Goal: Task Accomplishment & Management: Manage account settings

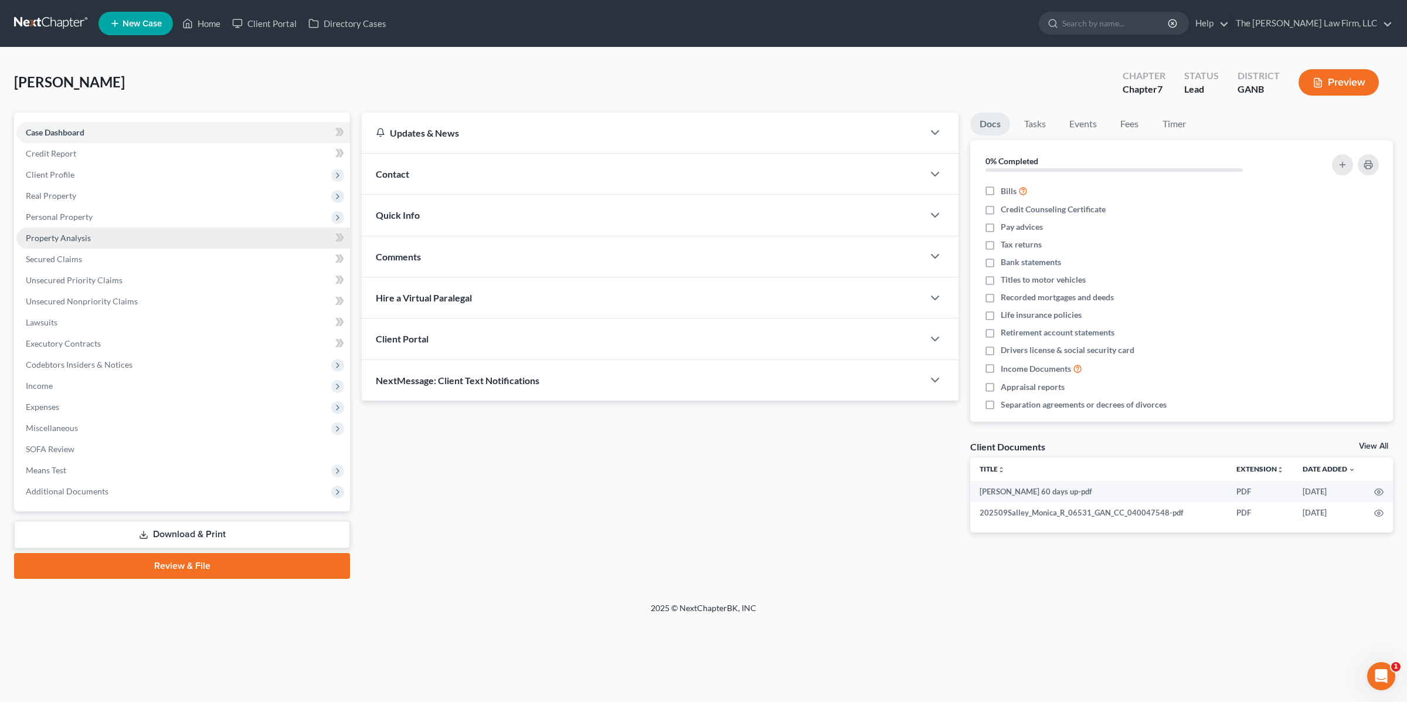
click at [61, 237] on span "Property Analysis" at bounding box center [58, 238] width 65 height 10
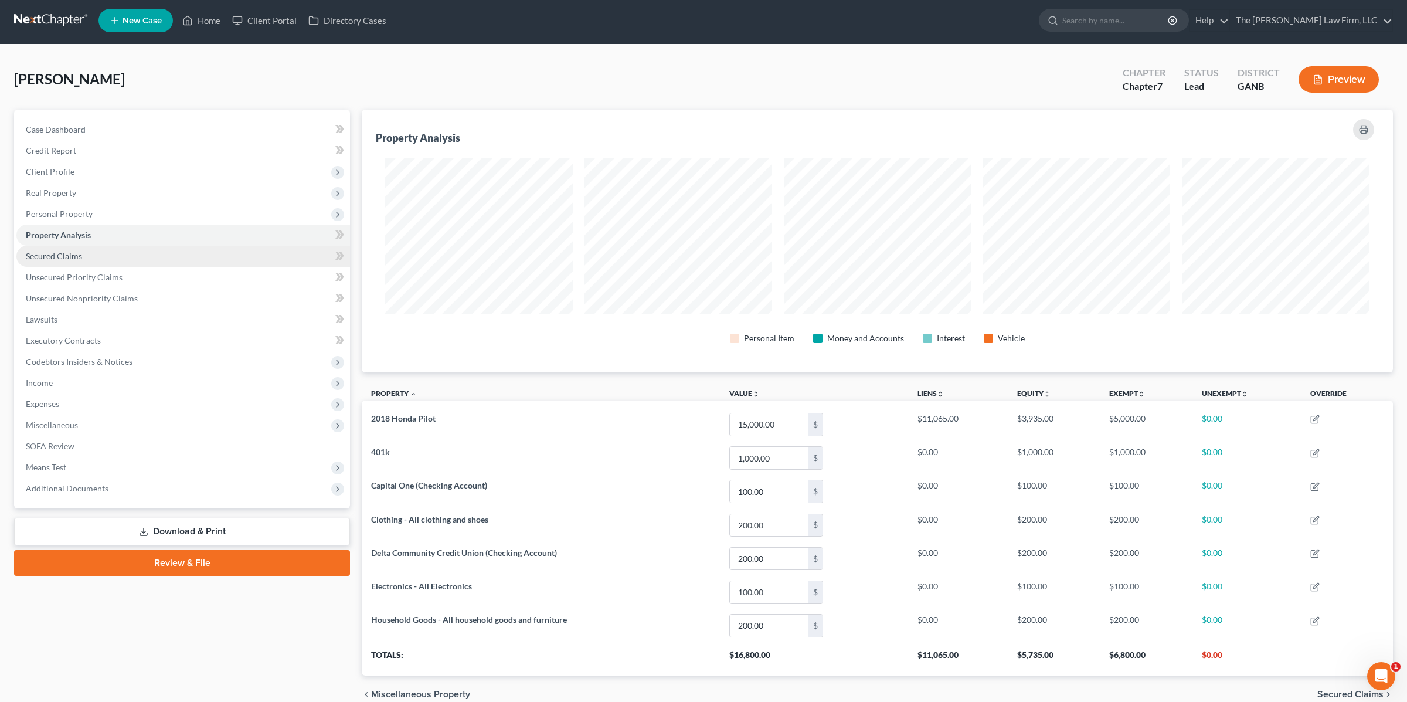
click at [57, 257] on span "Secured Claims" at bounding box center [54, 256] width 56 height 10
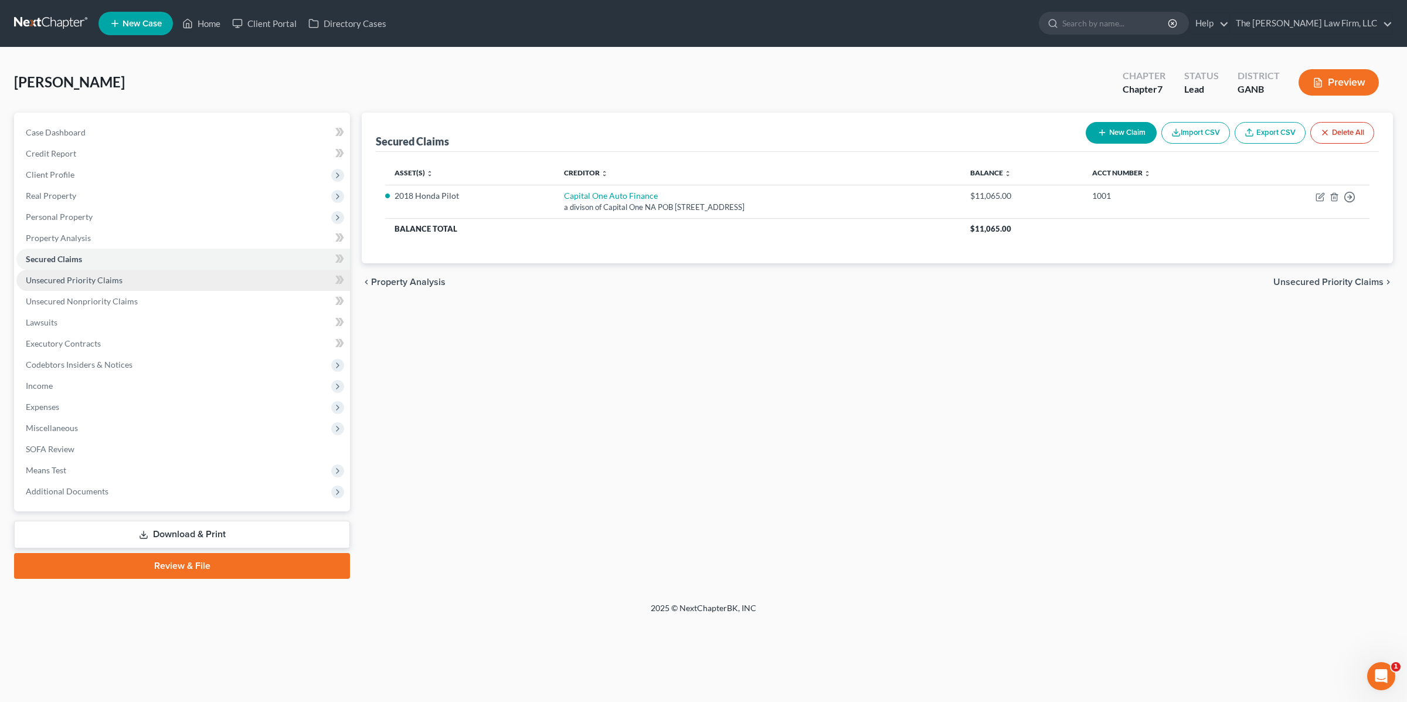
click at [58, 277] on span "Unsecured Priority Claims" at bounding box center [74, 280] width 97 height 10
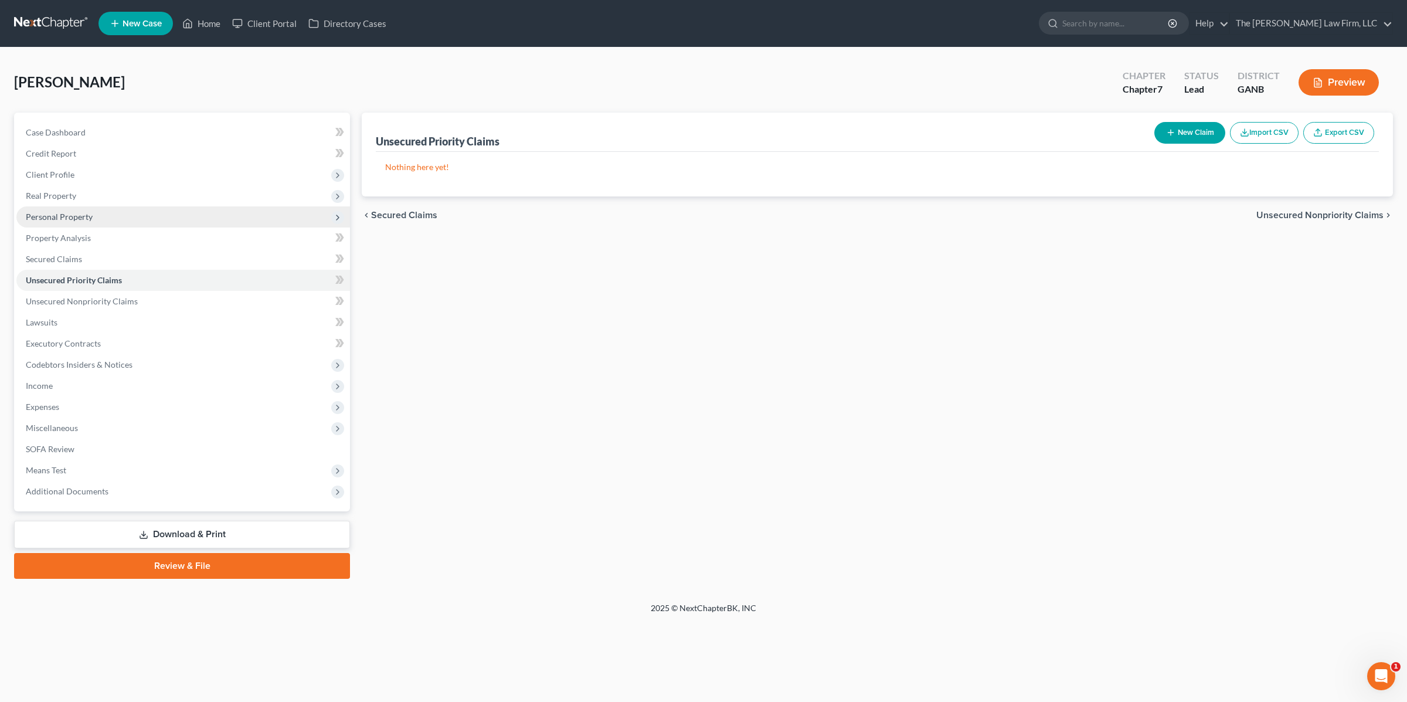
click at [47, 216] on span "Personal Property" at bounding box center [59, 217] width 67 height 10
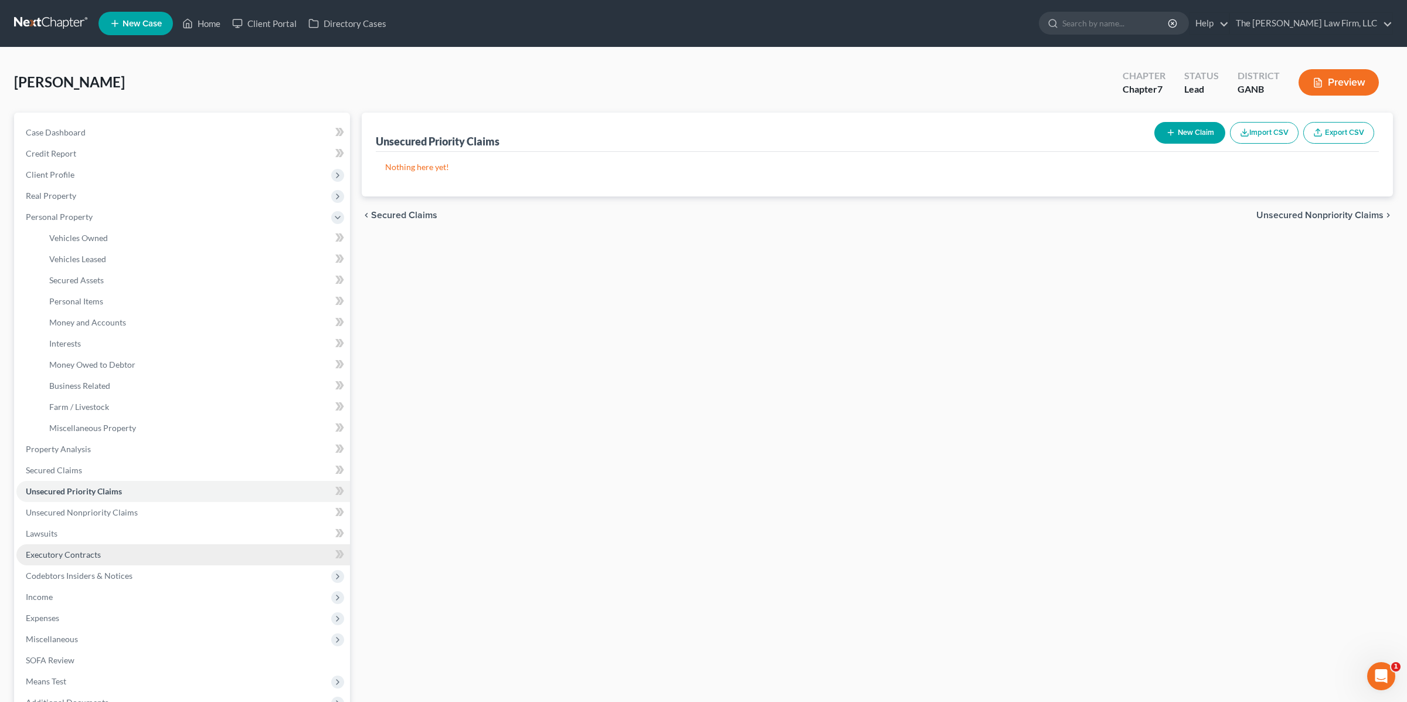
scroll to position [131, 0]
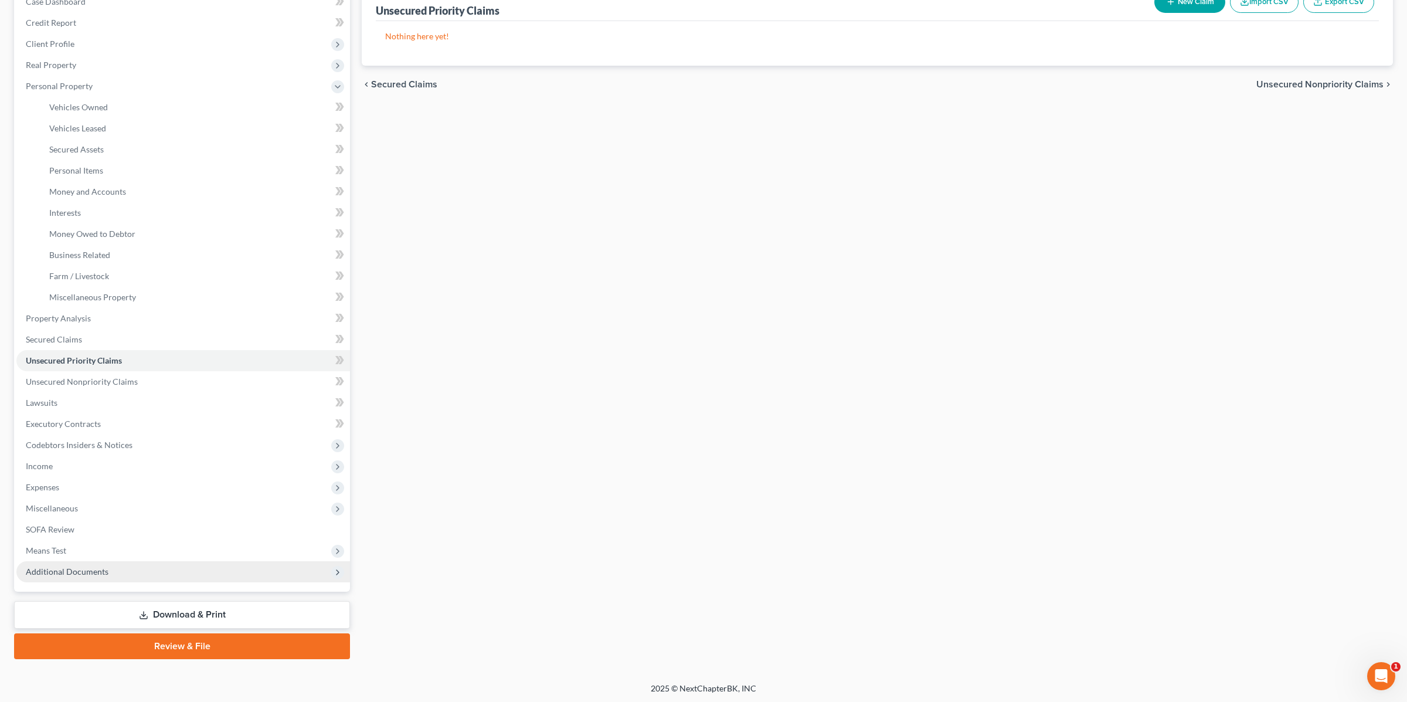
click at [90, 570] on span "Additional Documents" at bounding box center [67, 571] width 83 height 10
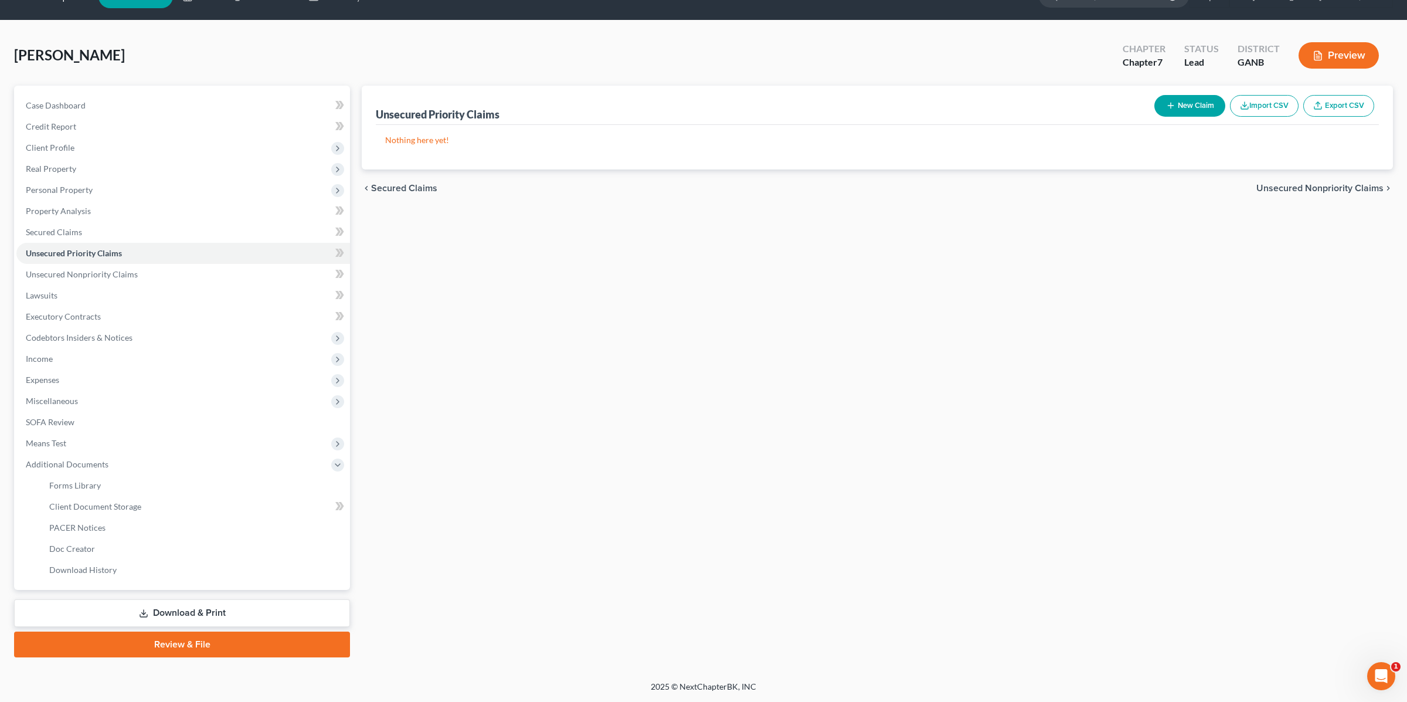
scroll to position [25, 0]
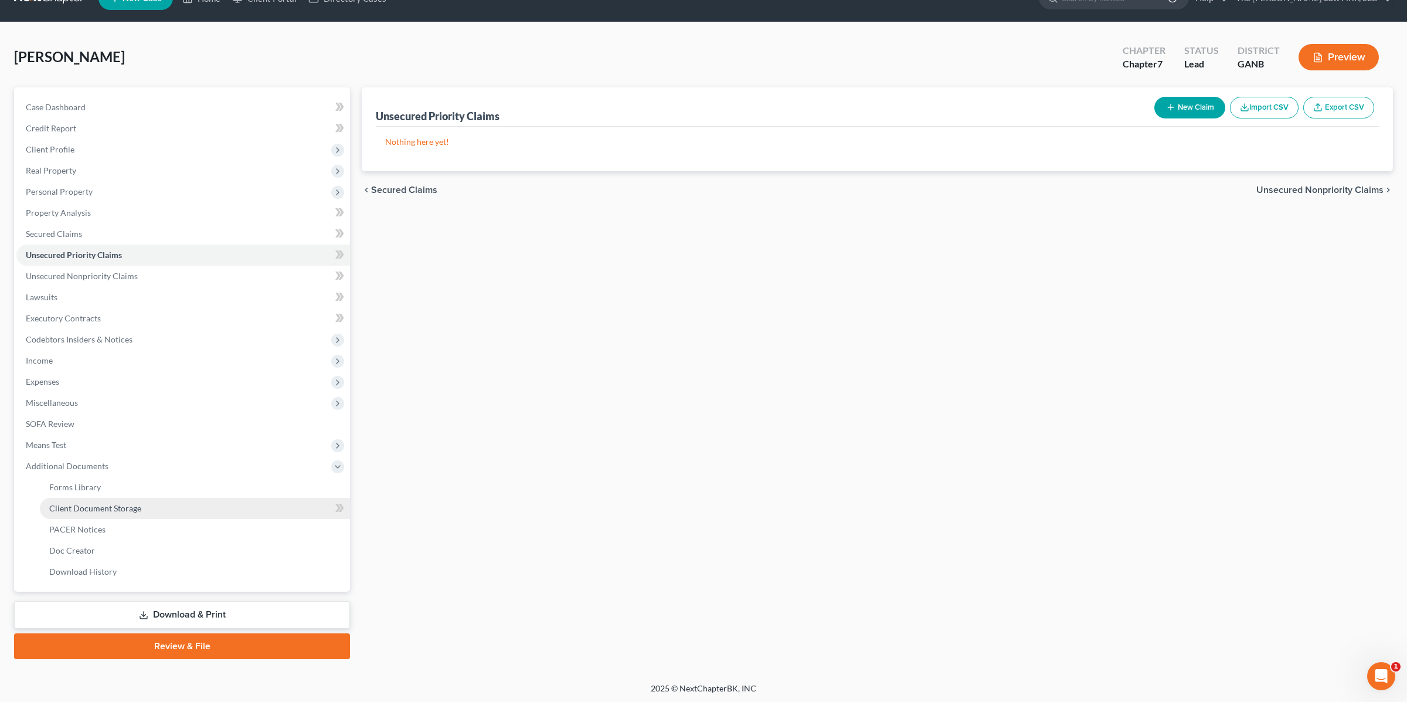
click at [120, 503] on span "Client Document Storage" at bounding box center [95, 508] width 92 height 10
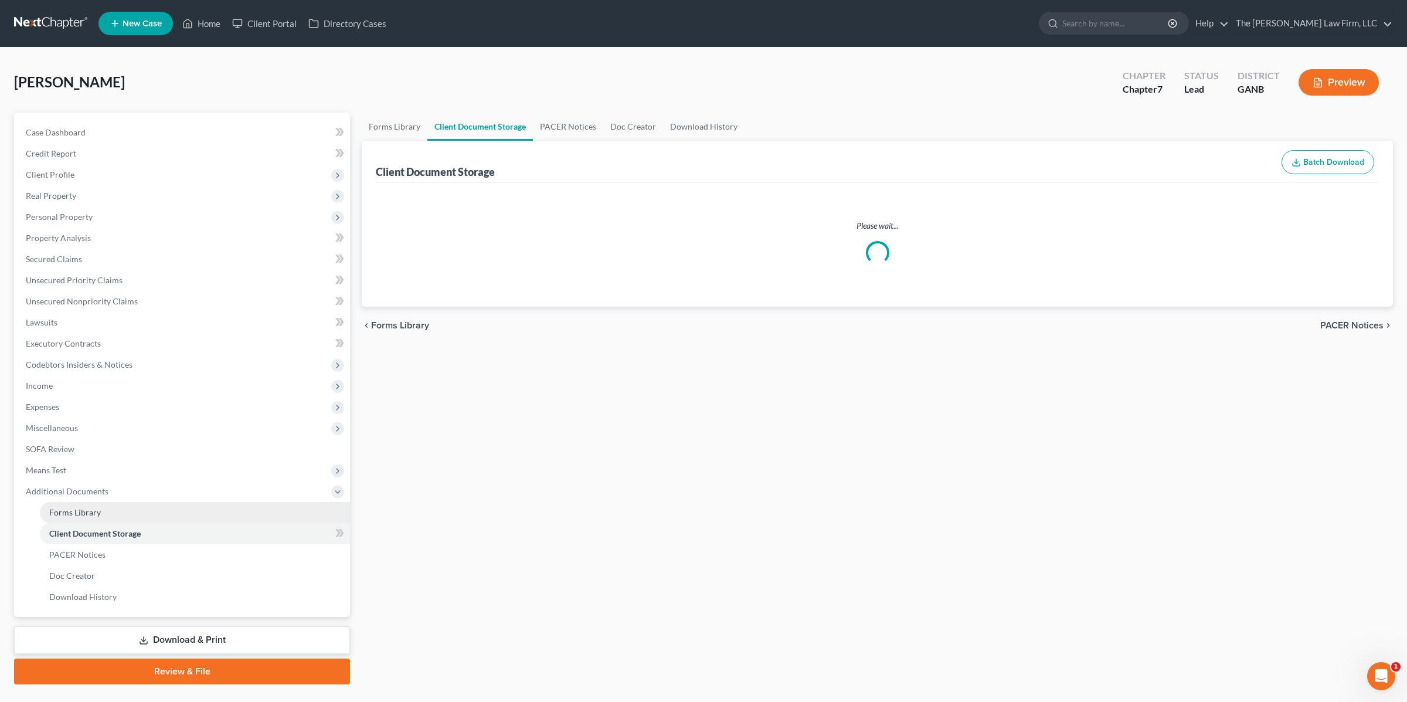
select select "5"
select select "35"
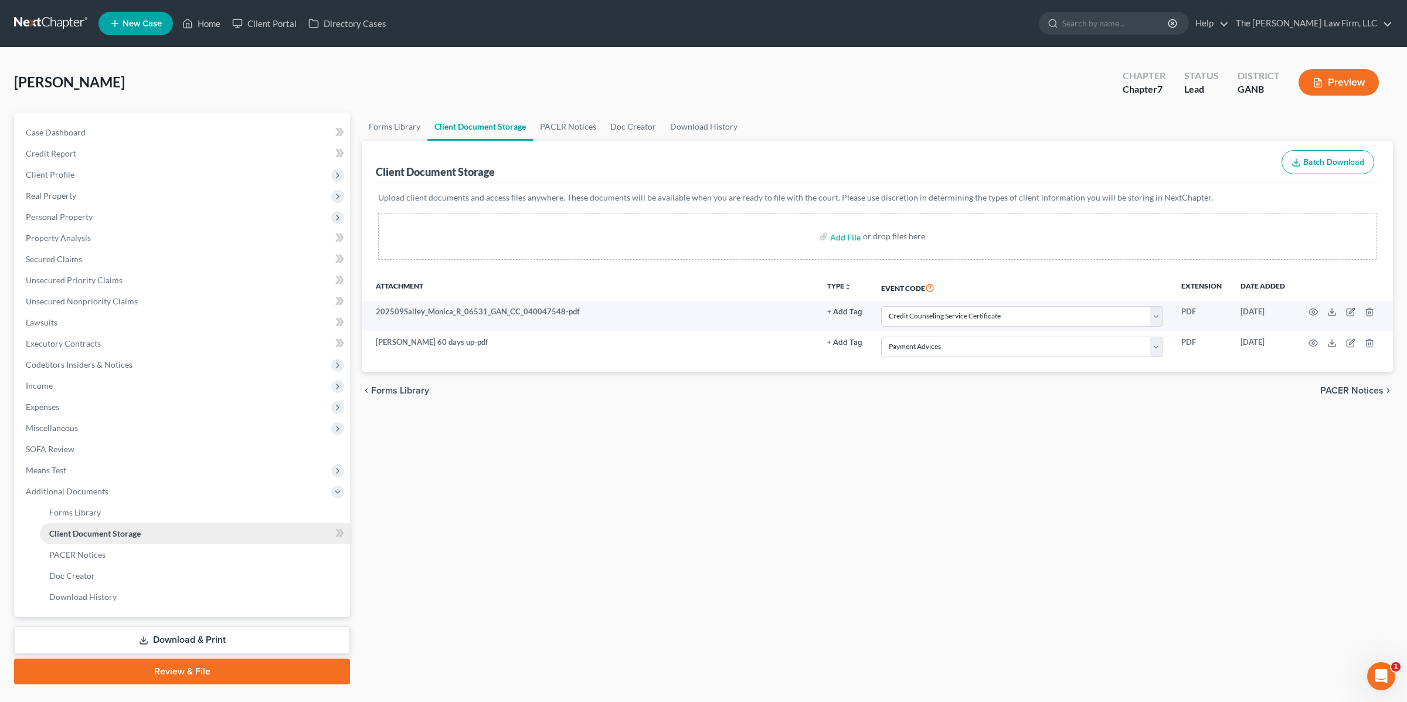
scroll to position [25, 0]
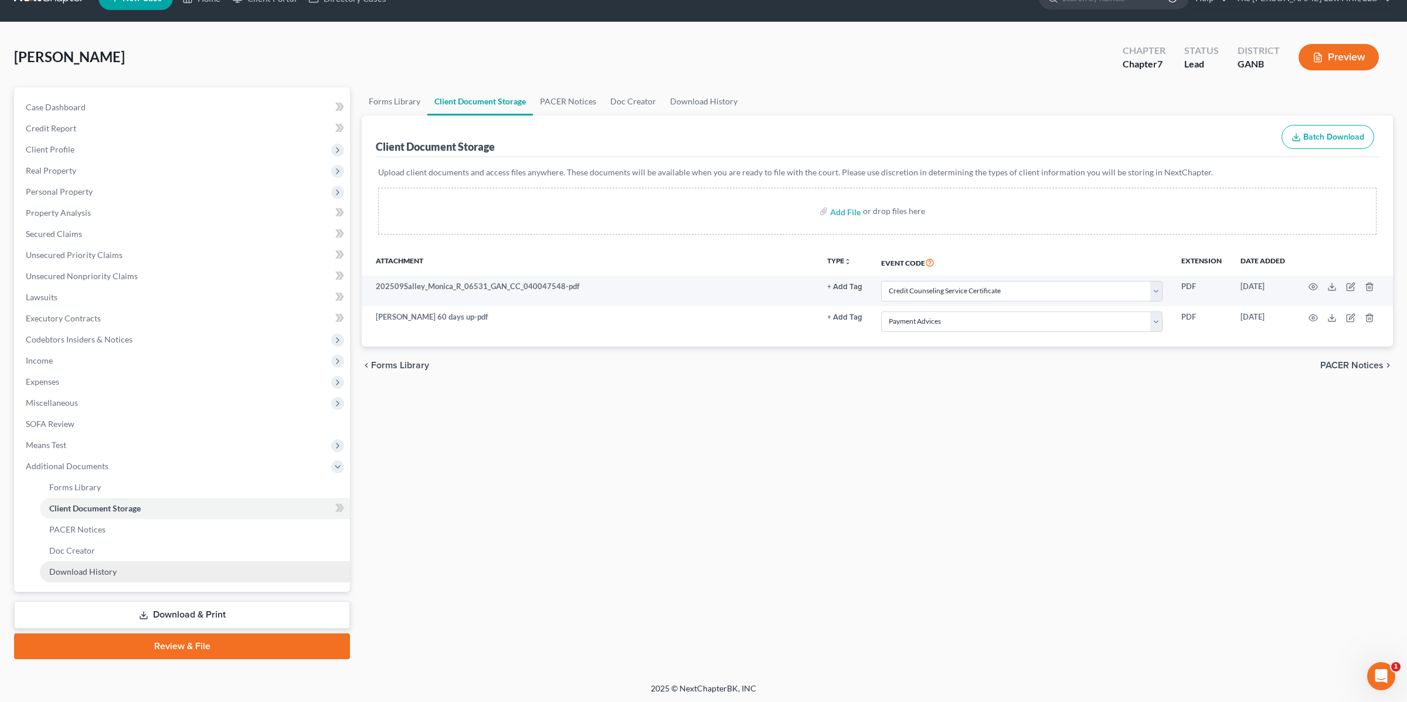
click at [114, 569] on span "Download History" at bounding box center [82, 571] width 67 height 10
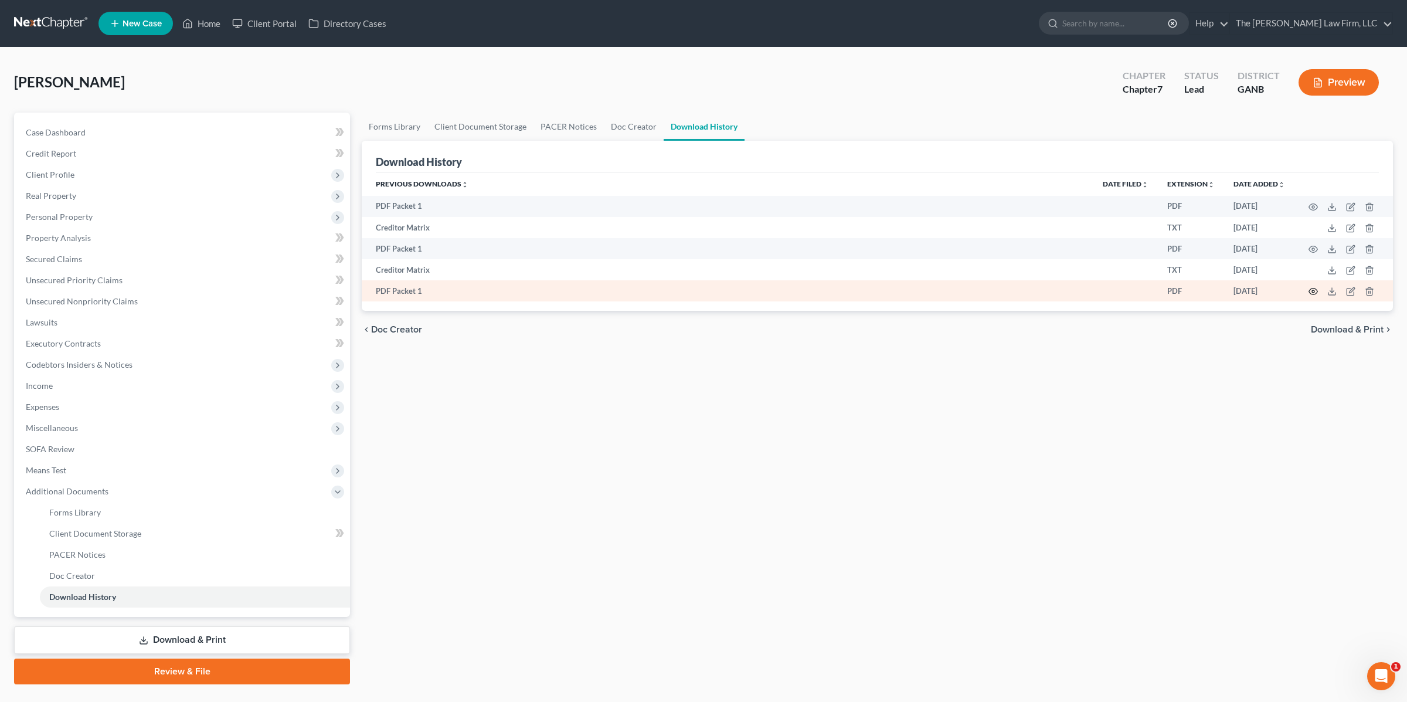
click at [1316, 290] on icon "button" at bounding box center [1313, 291] width 9 height 9
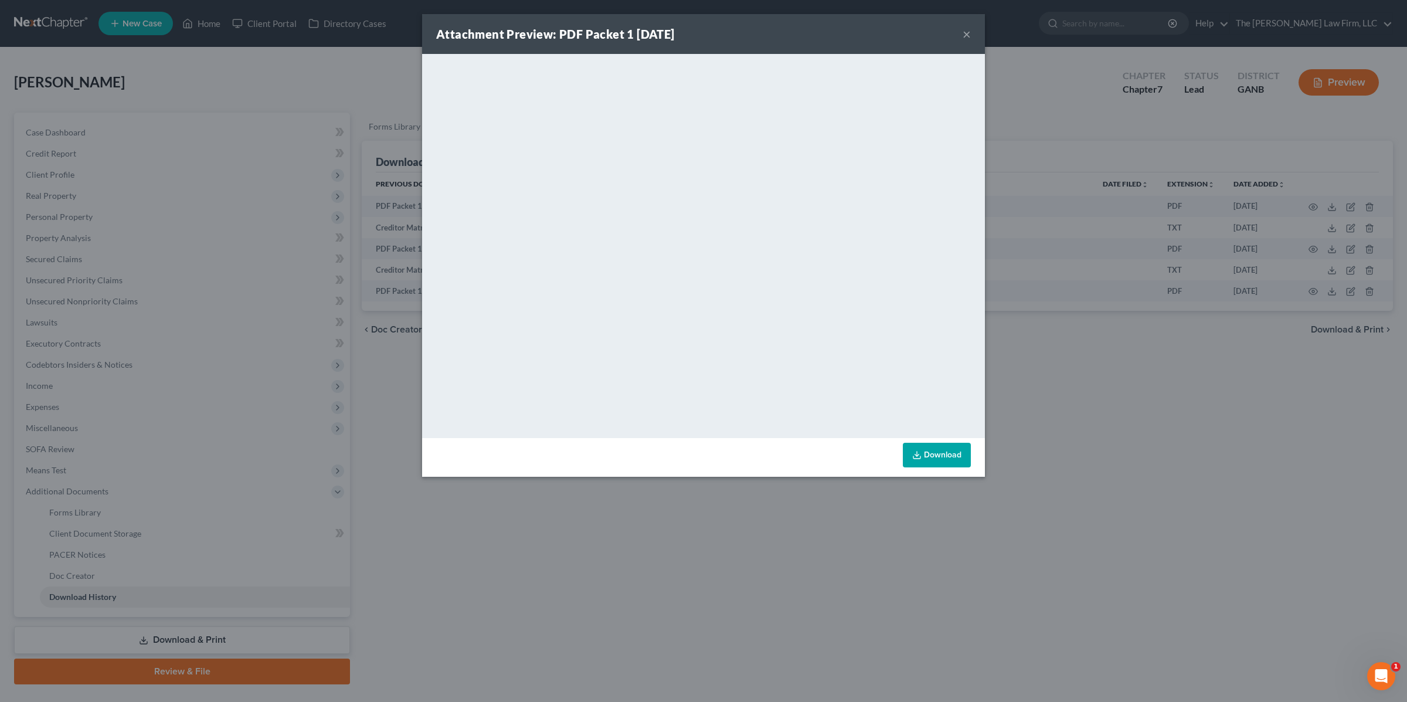
click at [967, 35] on button "×" at bounding box center [967, 34] width 8 height 14
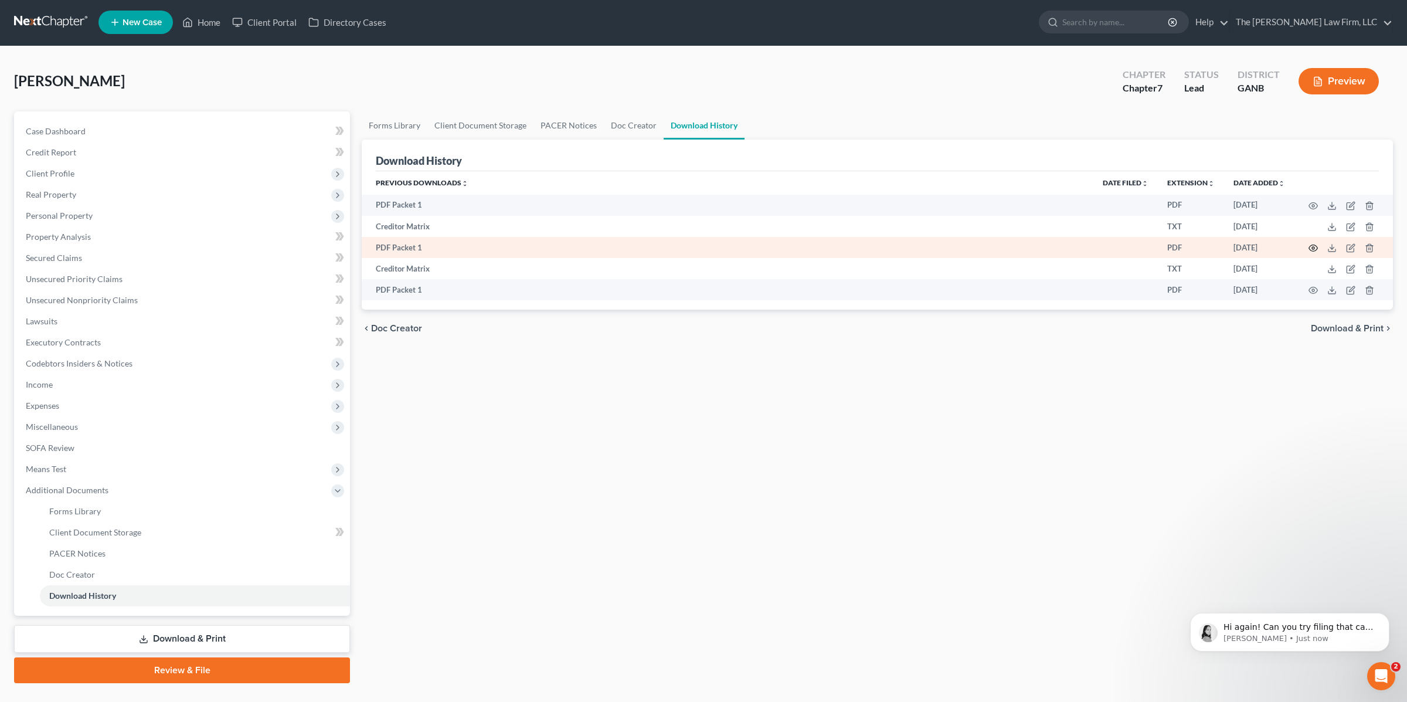
click at [1312, 247] on icon "button" at bounding box center [1313, 247] width 9 height 9
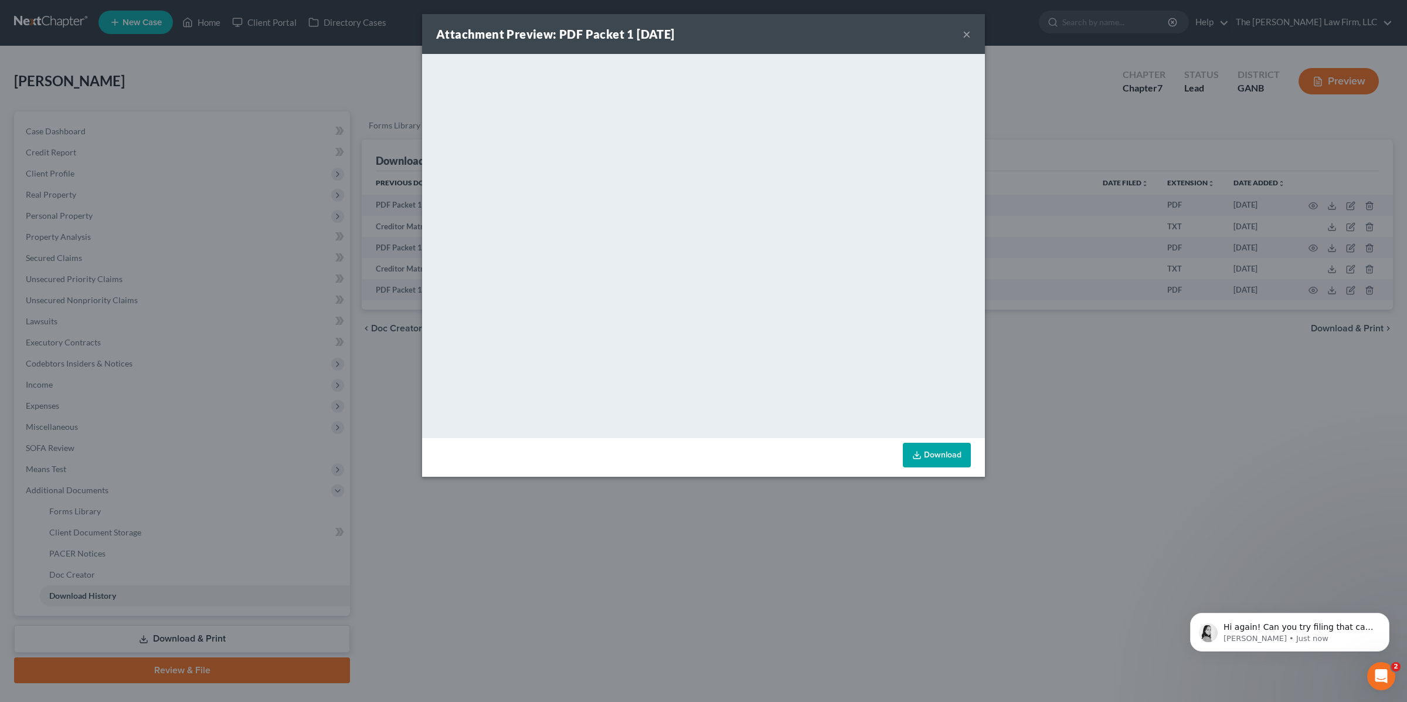
click at [342, 56] on div "Attachment Preview: PDF Packet 1 09/09/2025 × <object ng-attr-data='https://nex…" at bounding box center [703, 351] width 1407 height 702
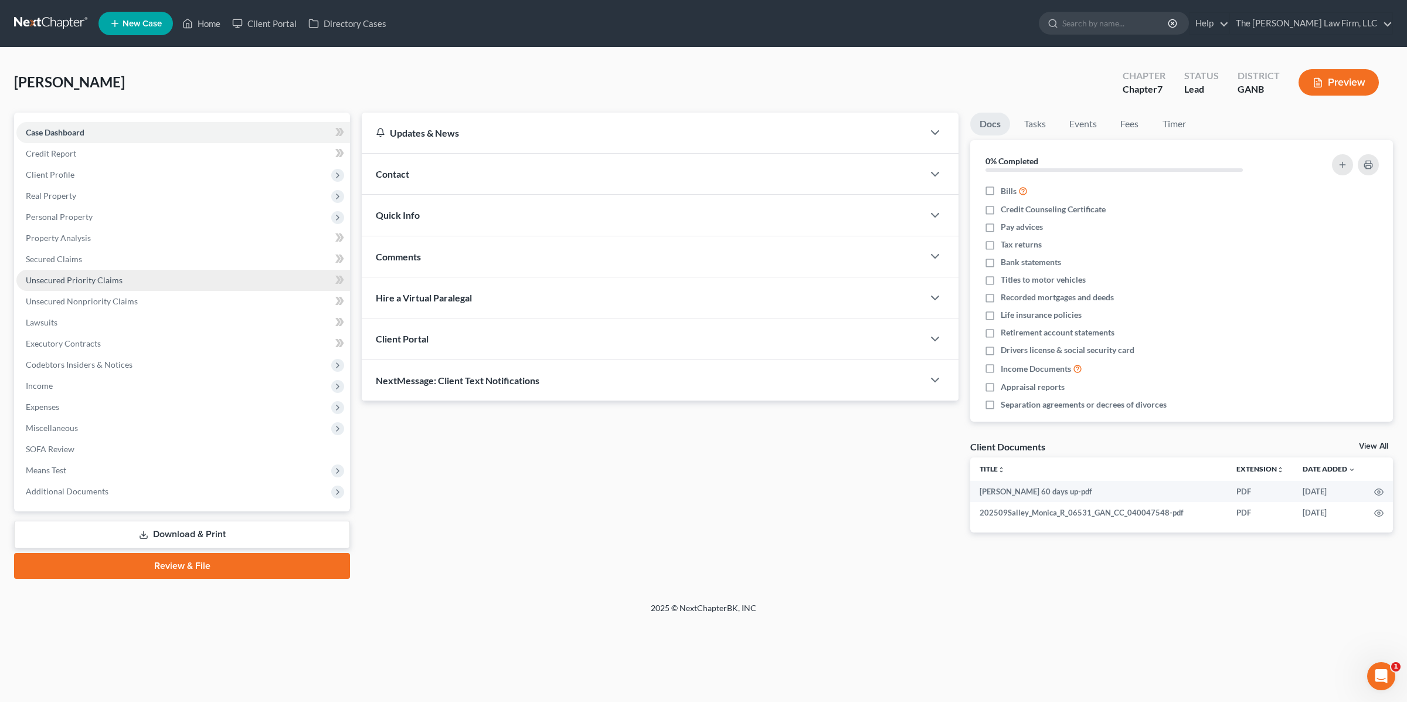
click at [103, 276] on span "Unsecured Priority Claims" at bounding box center [74, 280] width 97 height 10
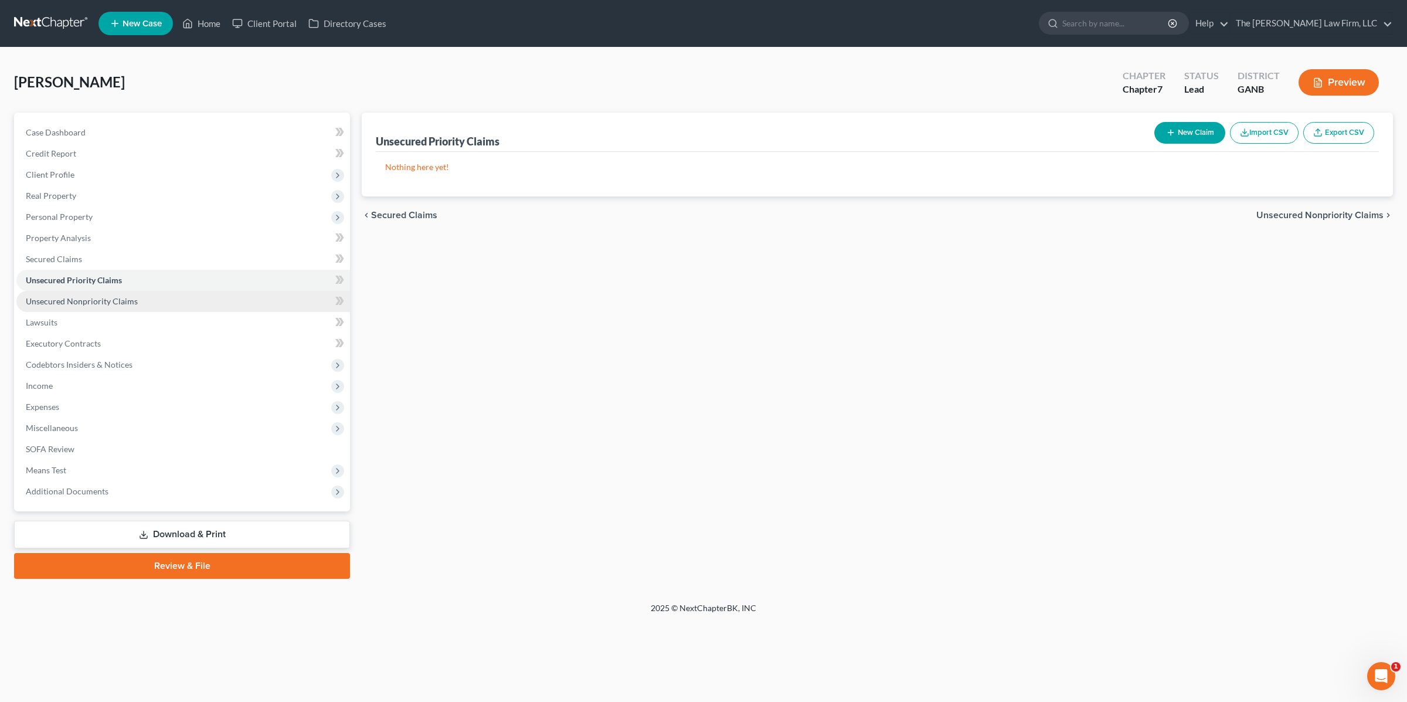
click at [73, 300] on span "Unsecured Nonpriority Claims" at bounding box center [82, 301] width 112 height 10
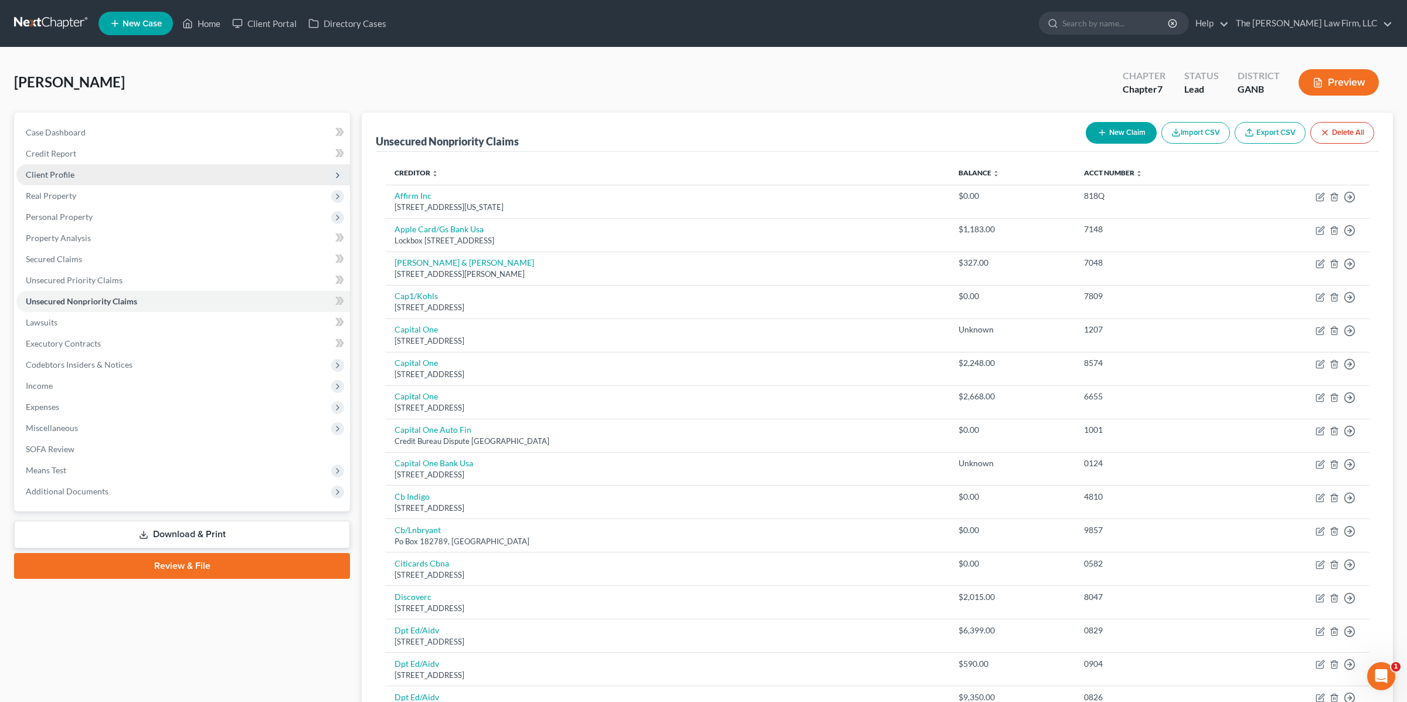
click at [63, 172] on span "Client Profile" at bounding box center [50, 174] width 49 height 10
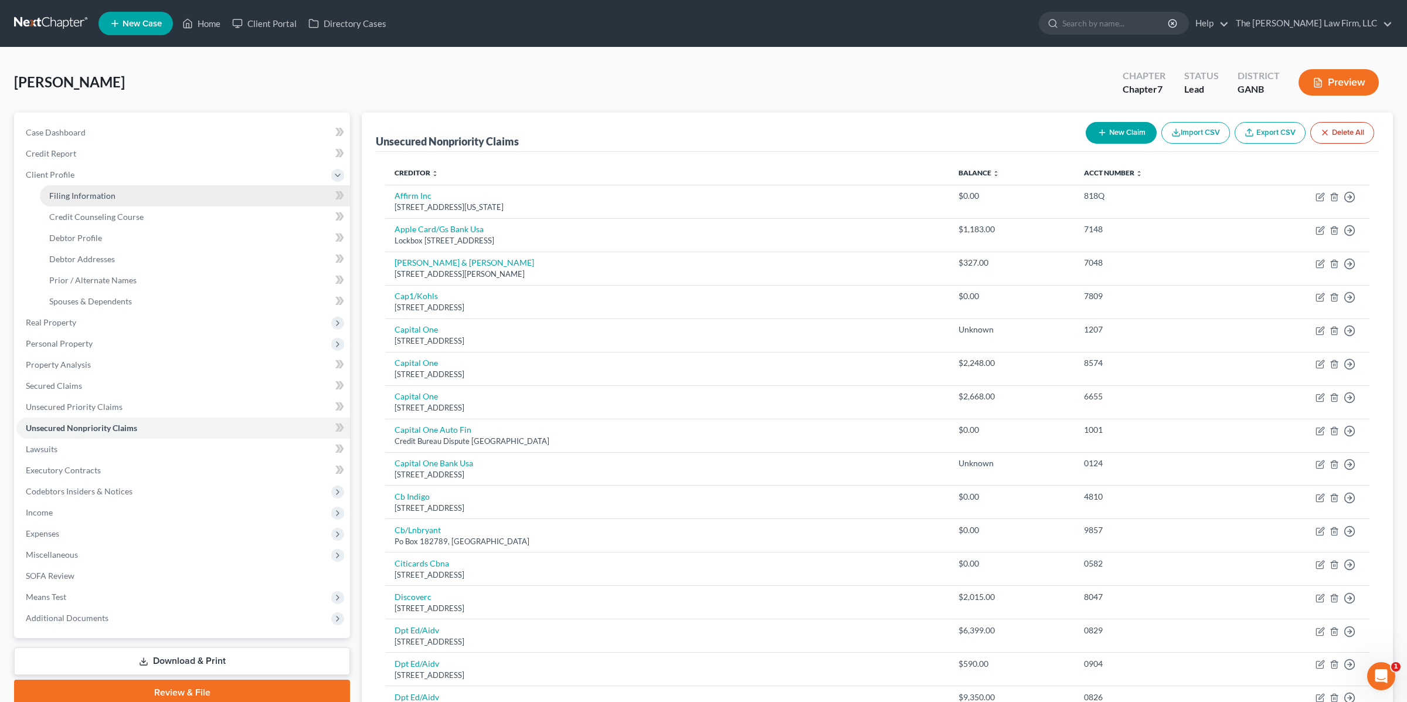
click at [69, 192] on span "Filing Information" at bounding box center [82, 196] width 66 height 10
select select "1"
select select "0"
select select "10"
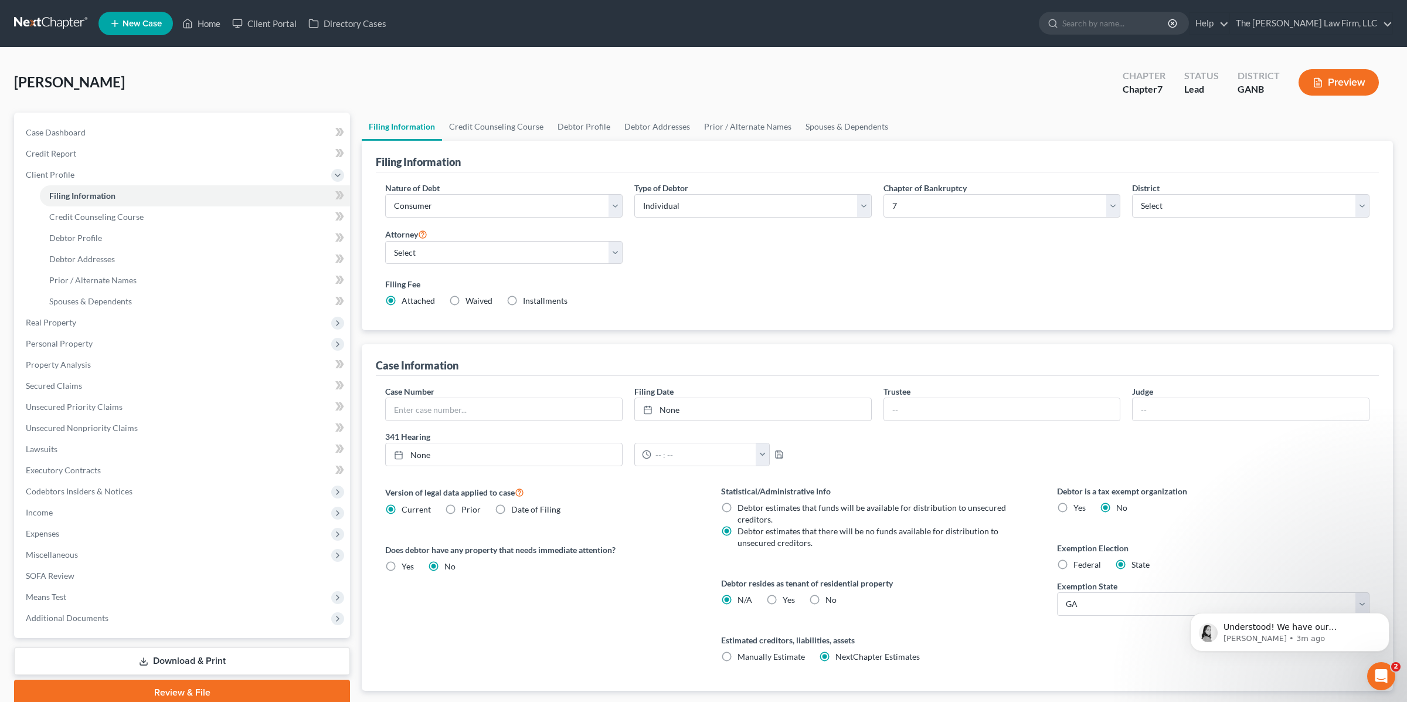
scroll to position [2, 0]
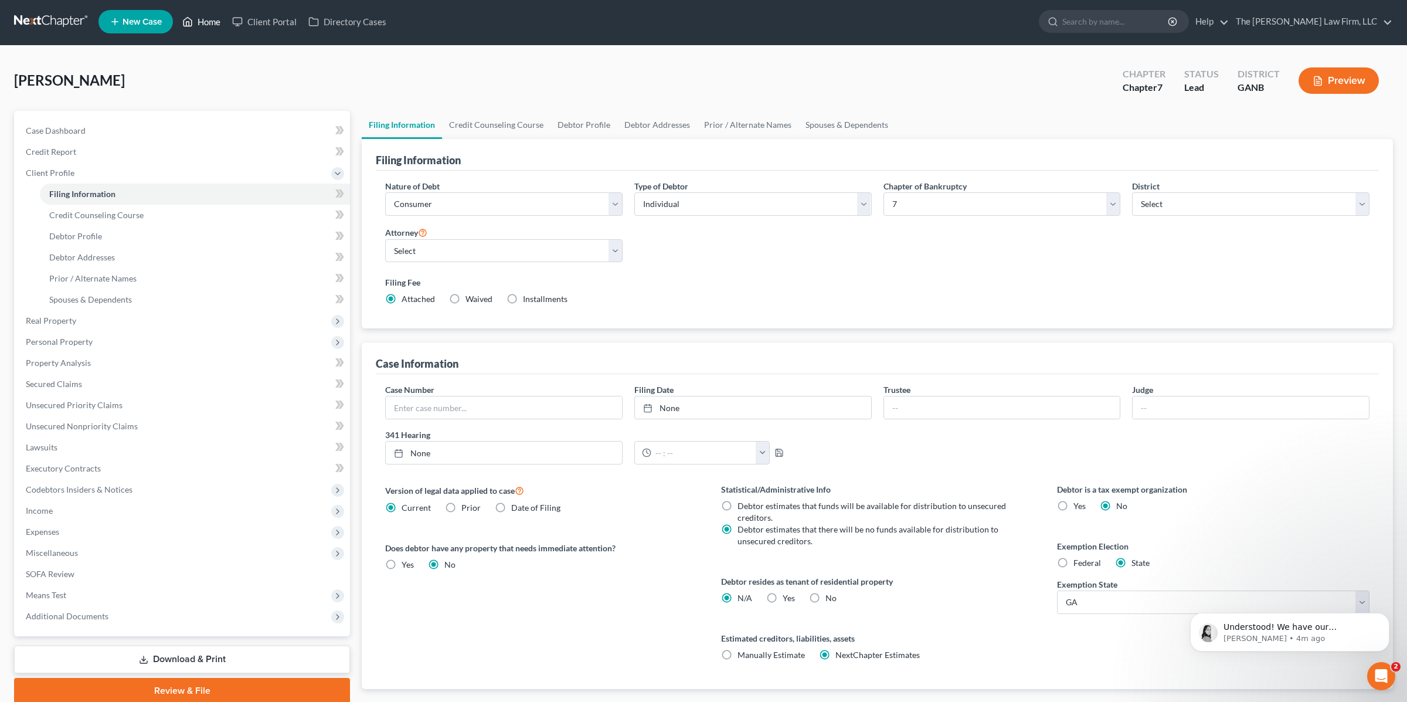
drag, startPoint x: 320, startPoint y: 71, endPoint x: 177, endPoint y: 30, distance: 148.3
click at [318, 71] on div "Salley, Monica Upgraded Chapter Chapter 7 Status Lead District GANB Preview" at bounding box center [703, 85] width 1379 height 51
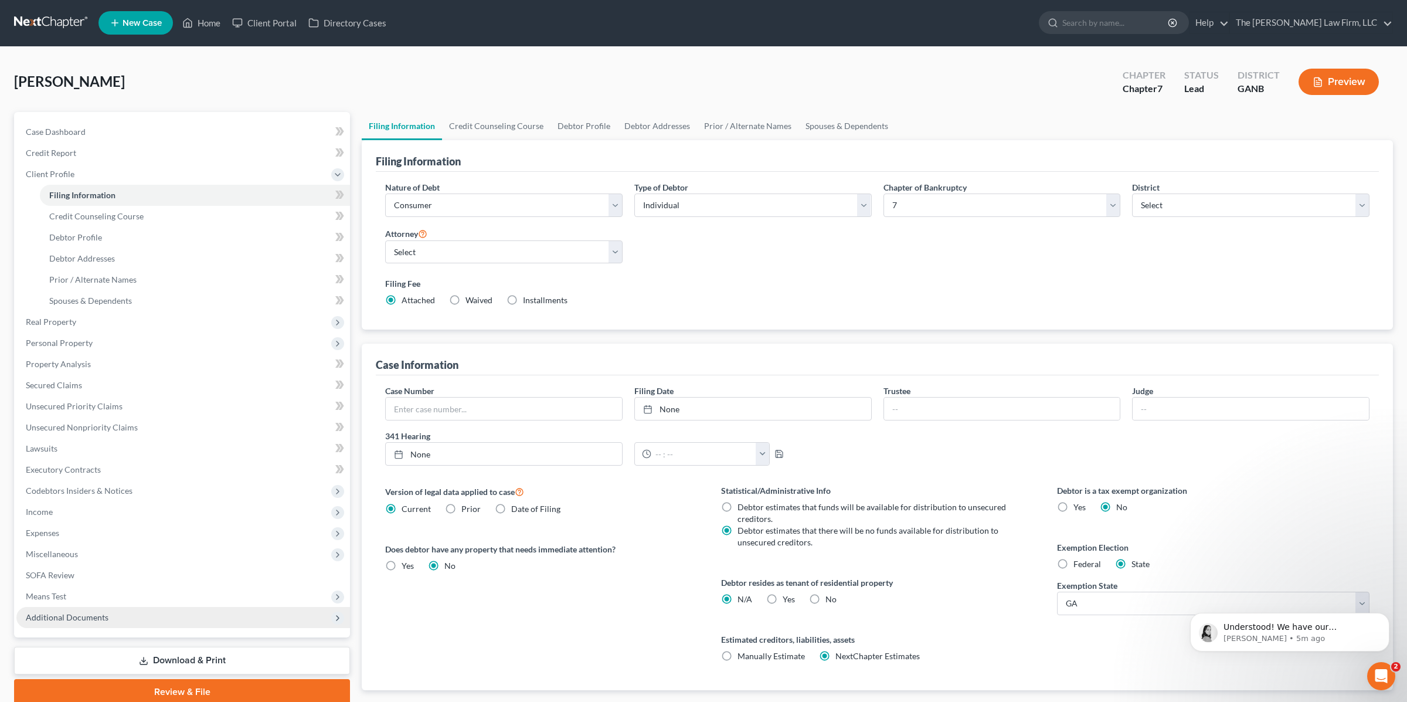
click at [161, 616] on span "Additional Documents" at bounding box center [183, 617] width 334 height 21
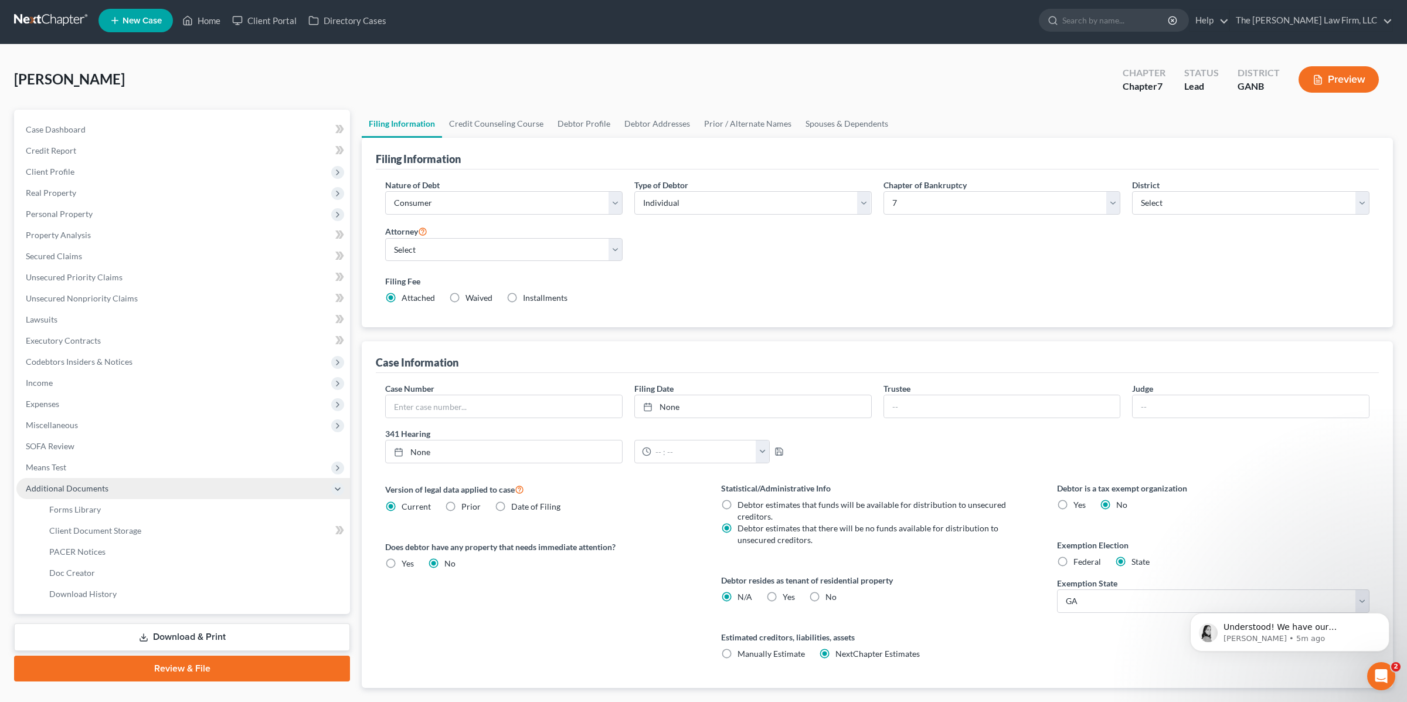
scroll to position [0, 0]
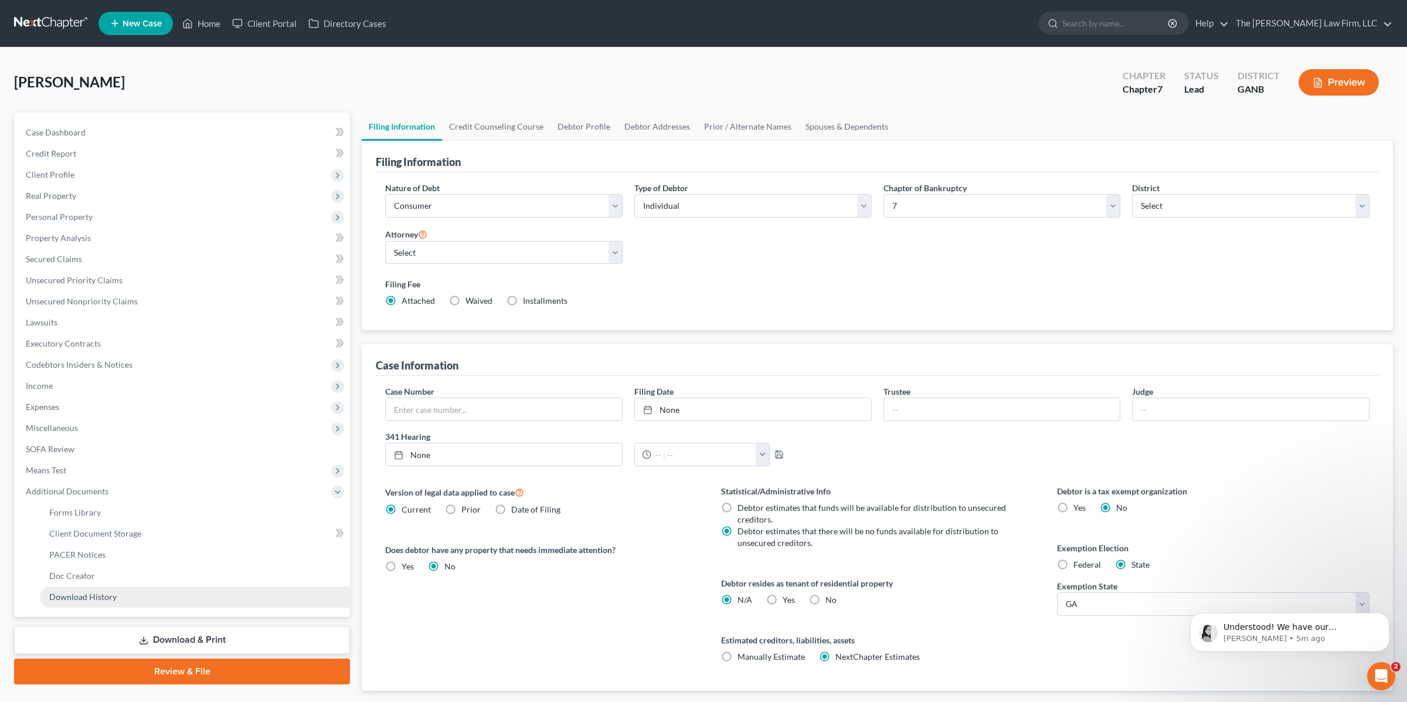
click at [118, 587] on link "Download History" at bounding box center [195, 596] width 310 height 21
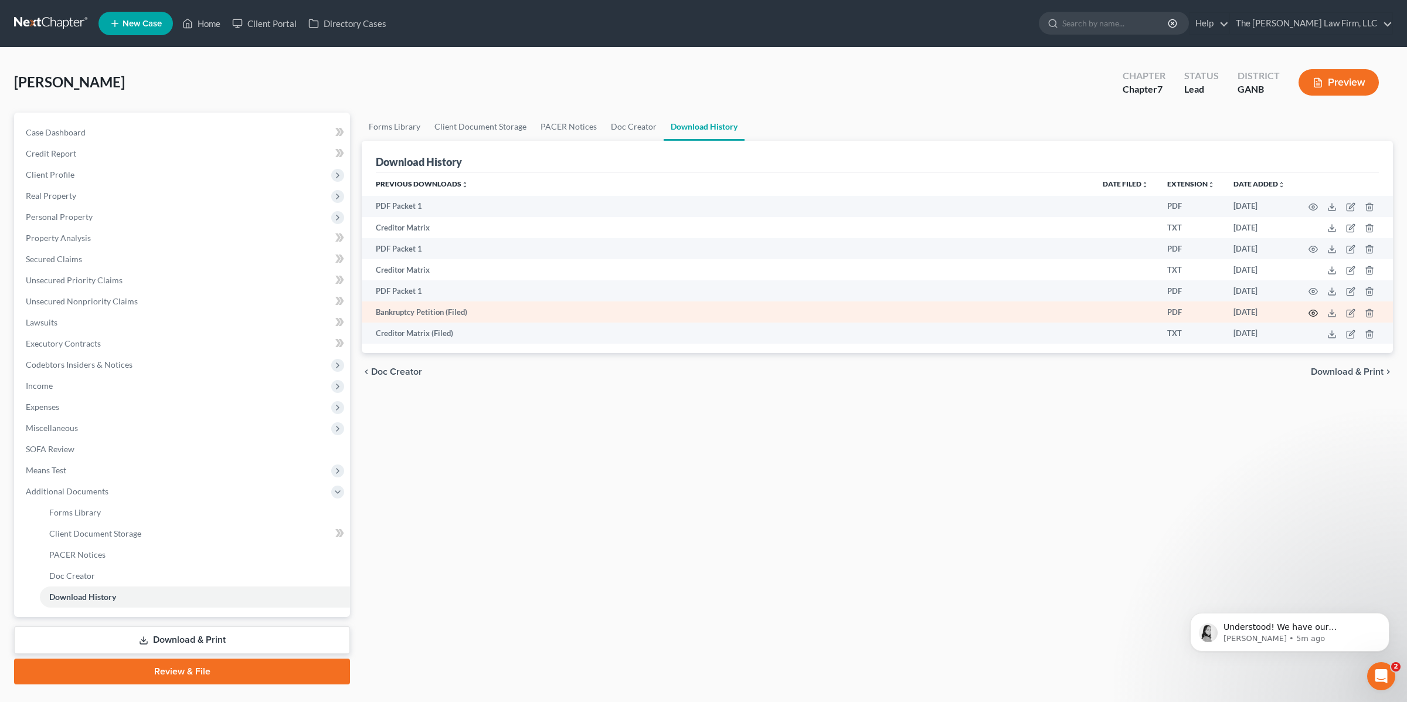
click at [1314, 312] on circle "button" at bounding box center [1313, 313] width 2 height 2
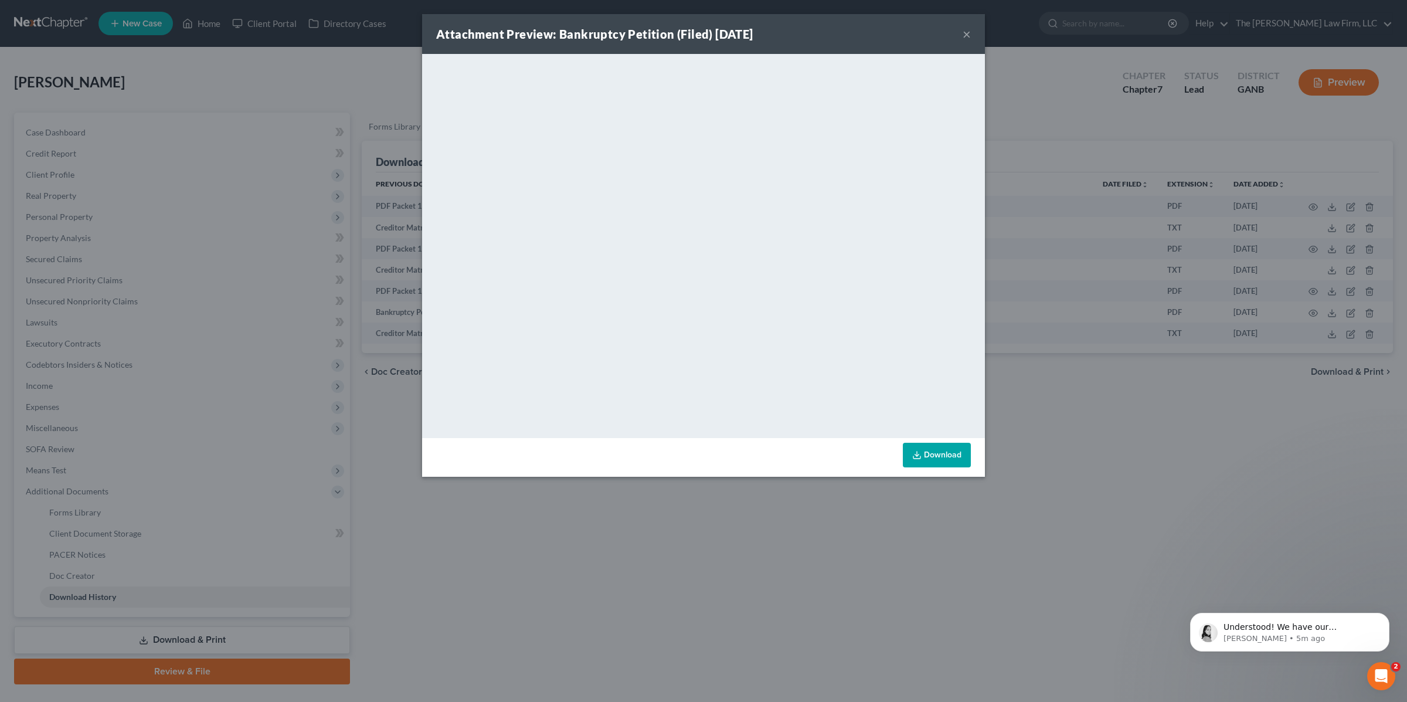
click at [964, 34] on button "×" at bounding box center [967, 34] width 8 height 14
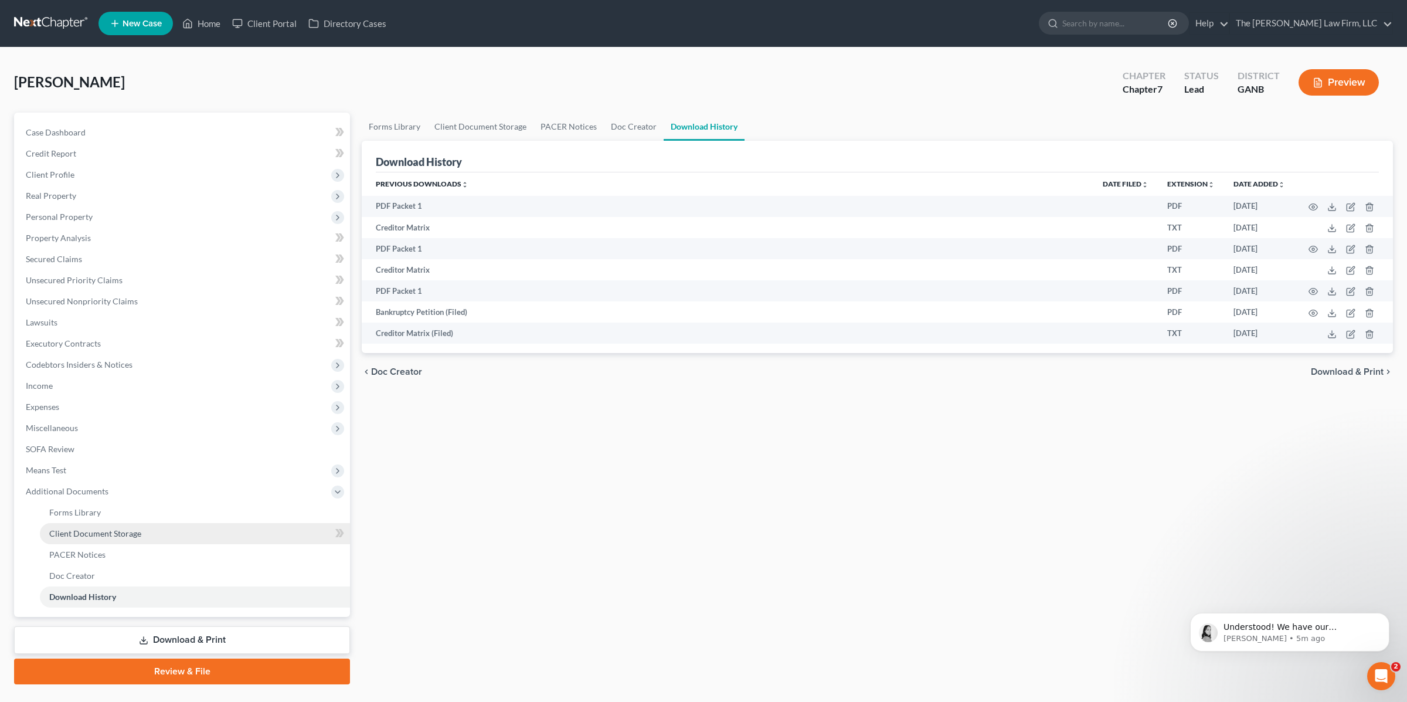
click at [110, 535] on span "Client Document Storage" at bounding box center [95, 533] width 92 height 10
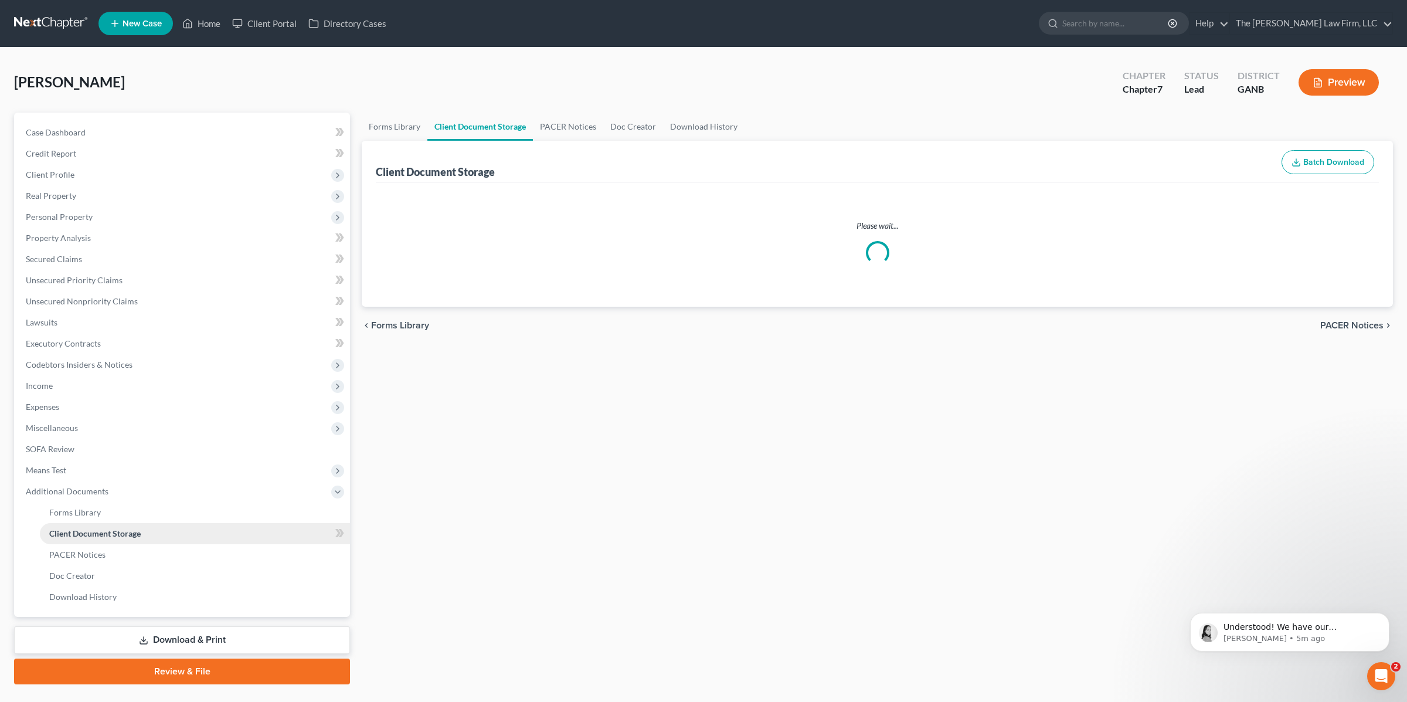
select select "5"
select select "35"
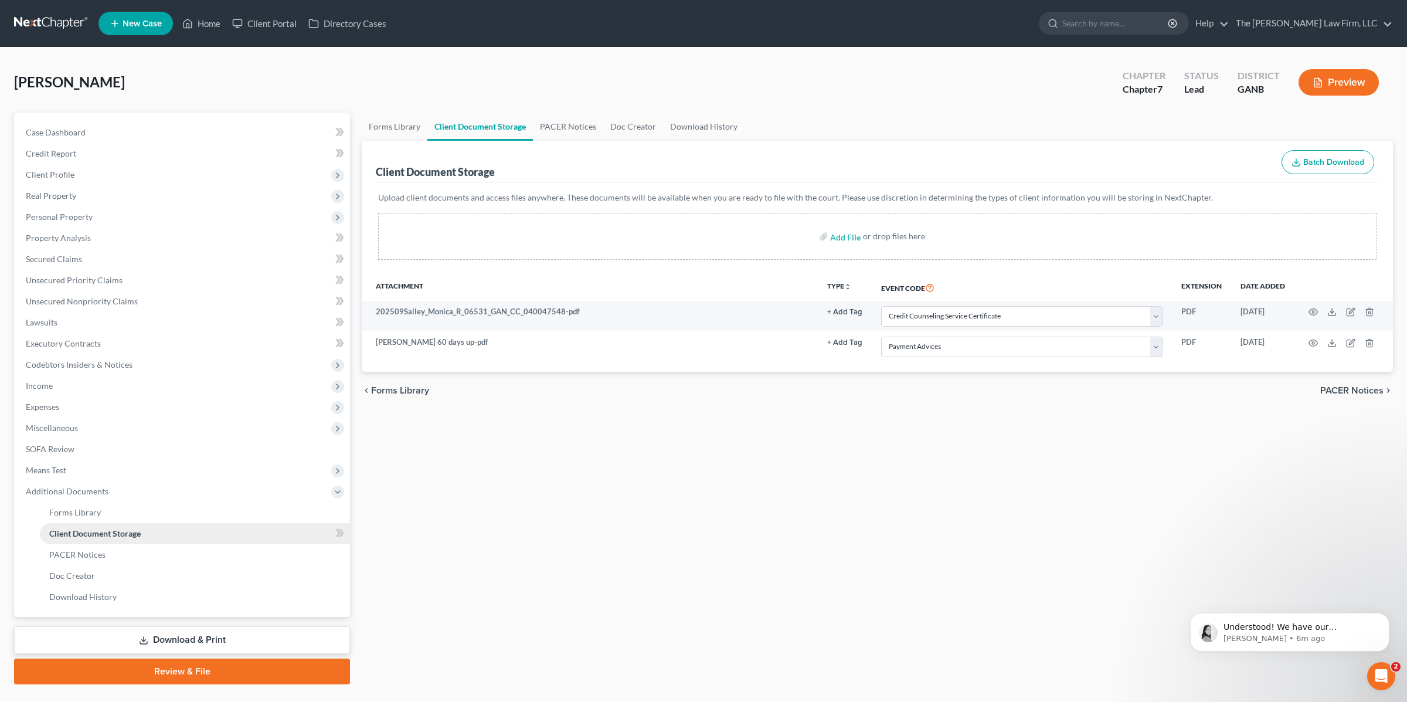
click at [116, 534] on span "Client Document Storage" at bounding box center [94, 533] width 91 height 10
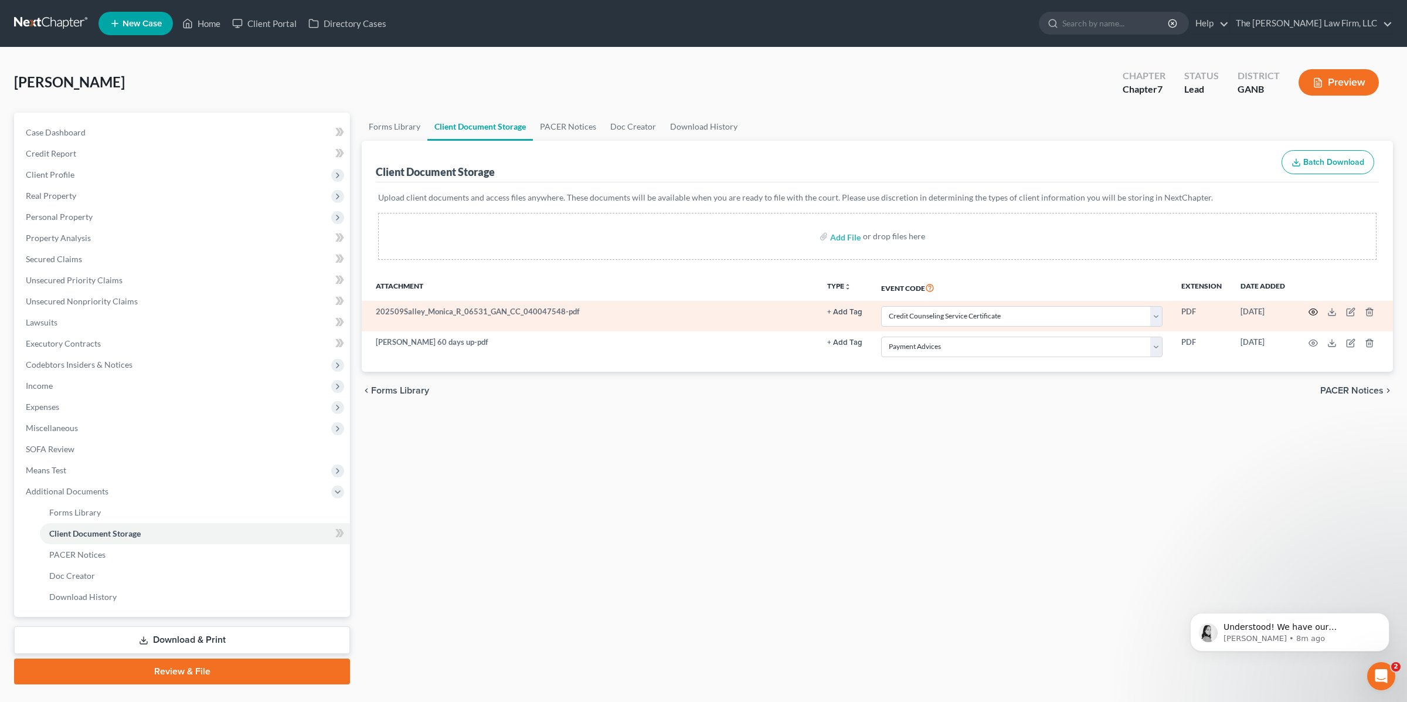
click at [1314, 312] on circle "button" at bounding box center [1313, 312] width 2 height 2
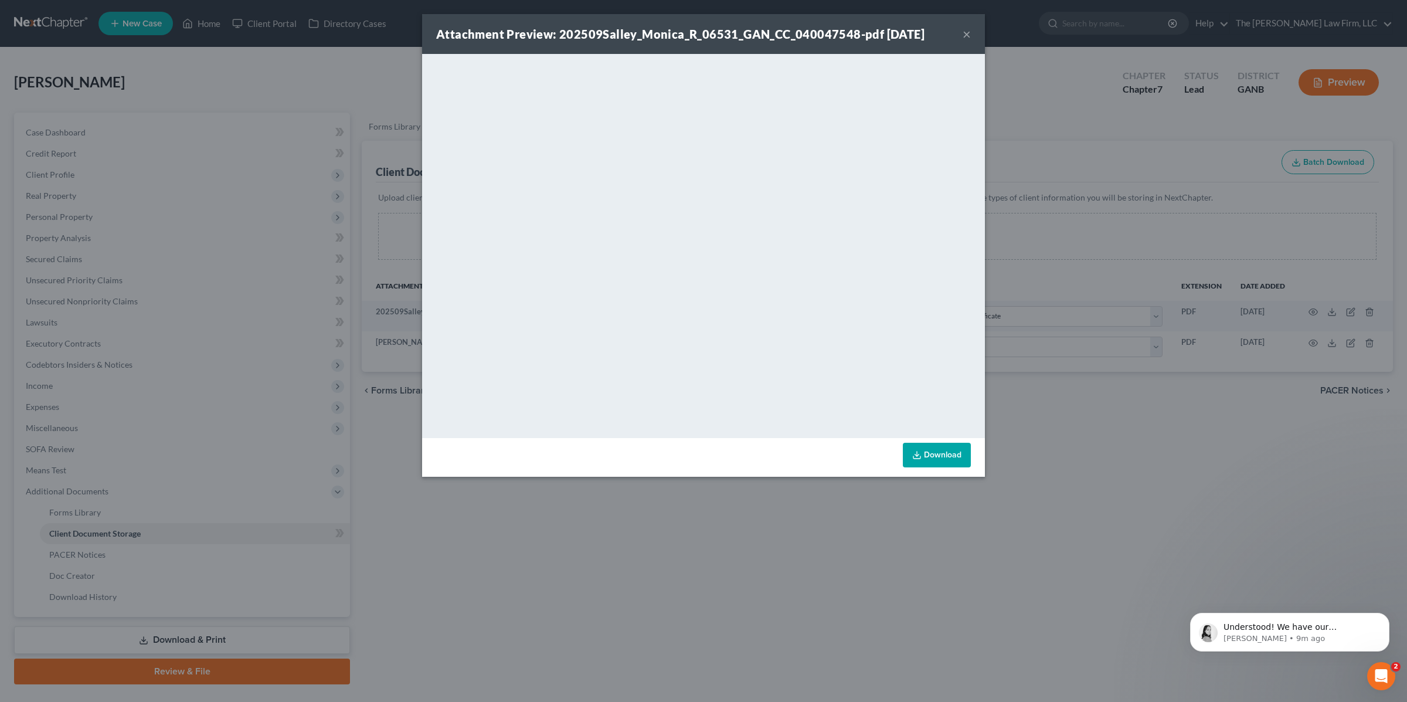
click at [968, 36] on button "×" at bounding box center [967, 34] width 8 height 14
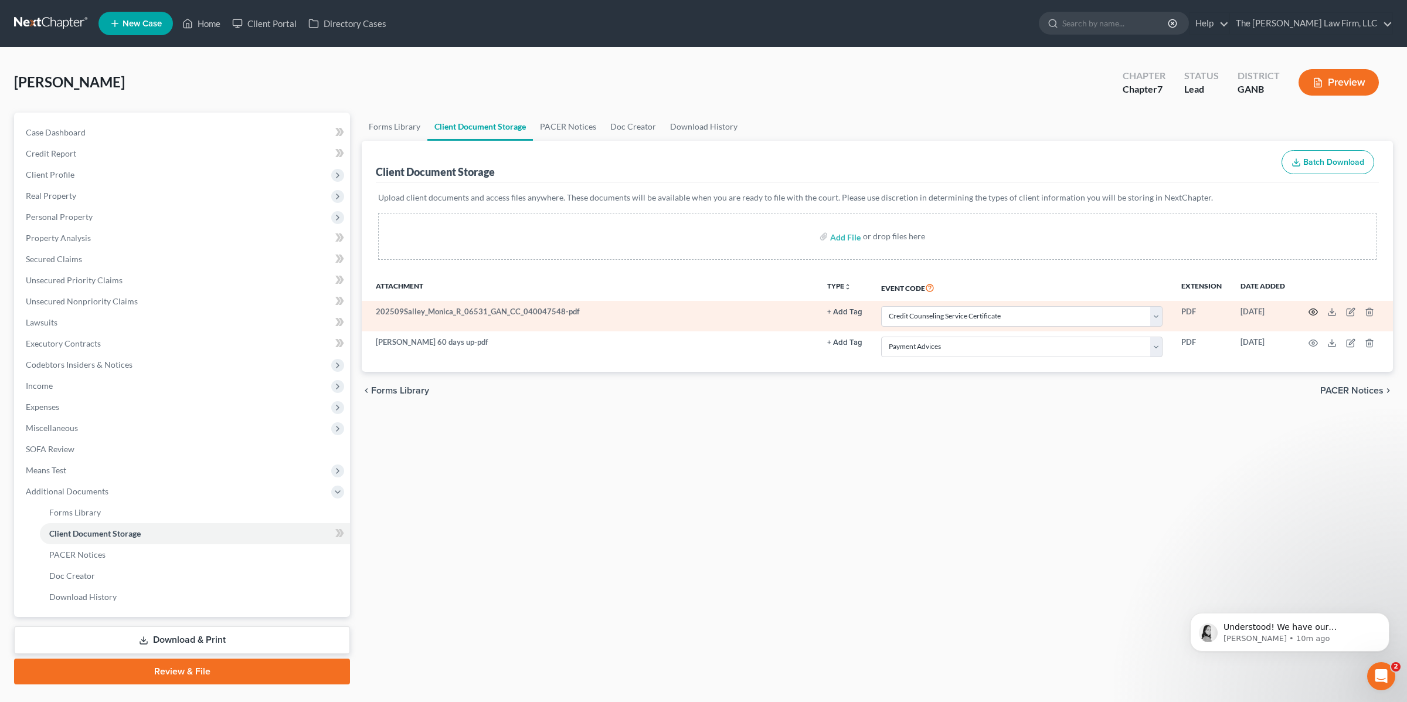
click at [1314, 314] on icon "button" at bounding box center [1313, 311] width 9 height 9
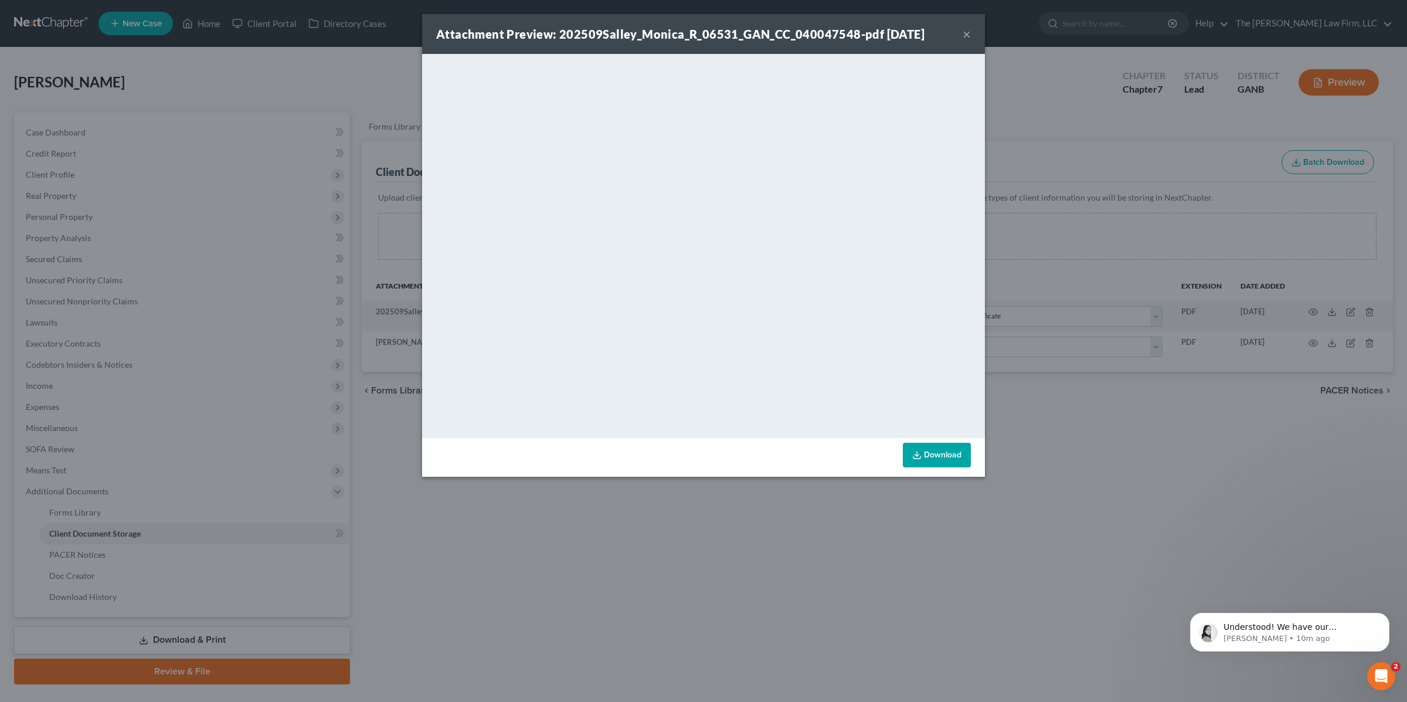
click at [969, 33] on button "×" at bounding box center [967, 34] width 8 height 14
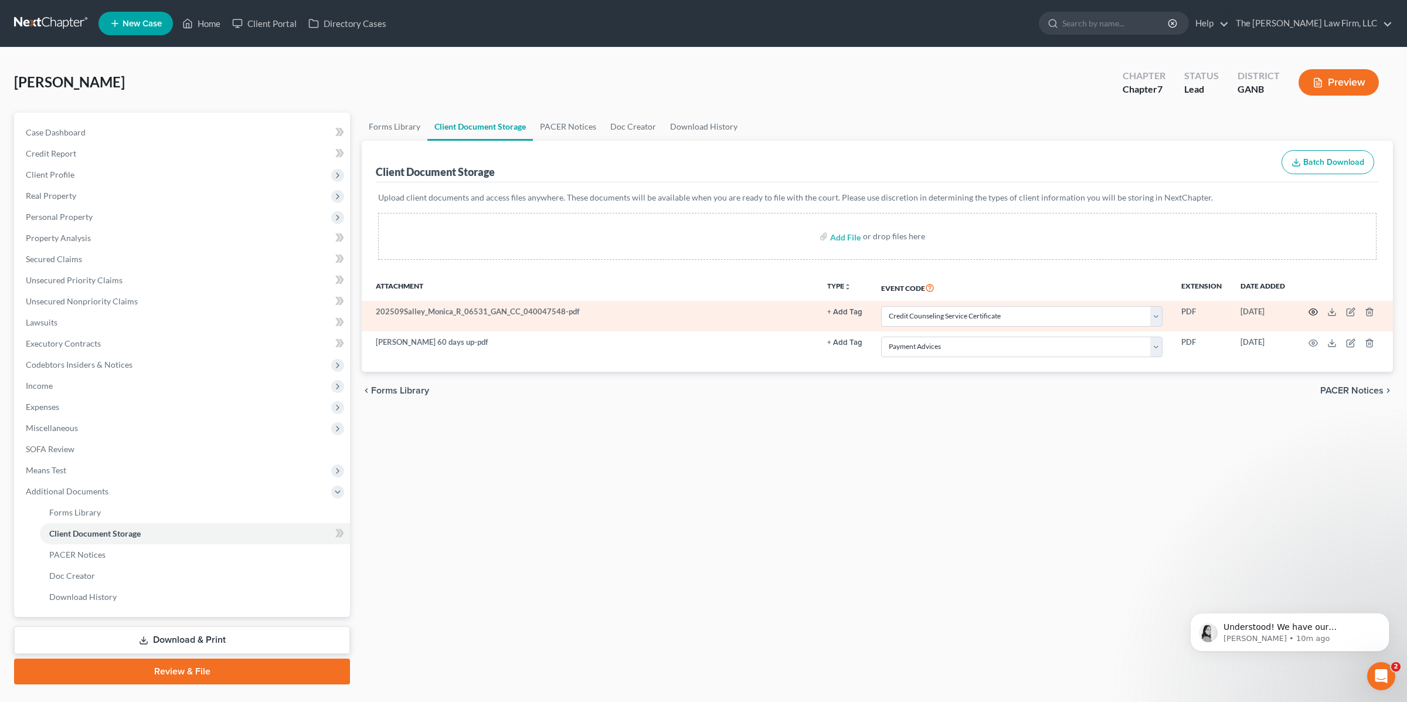
click at [1314, 313] on circle "button" at bounding box center [1313, 312] width 2 height 2
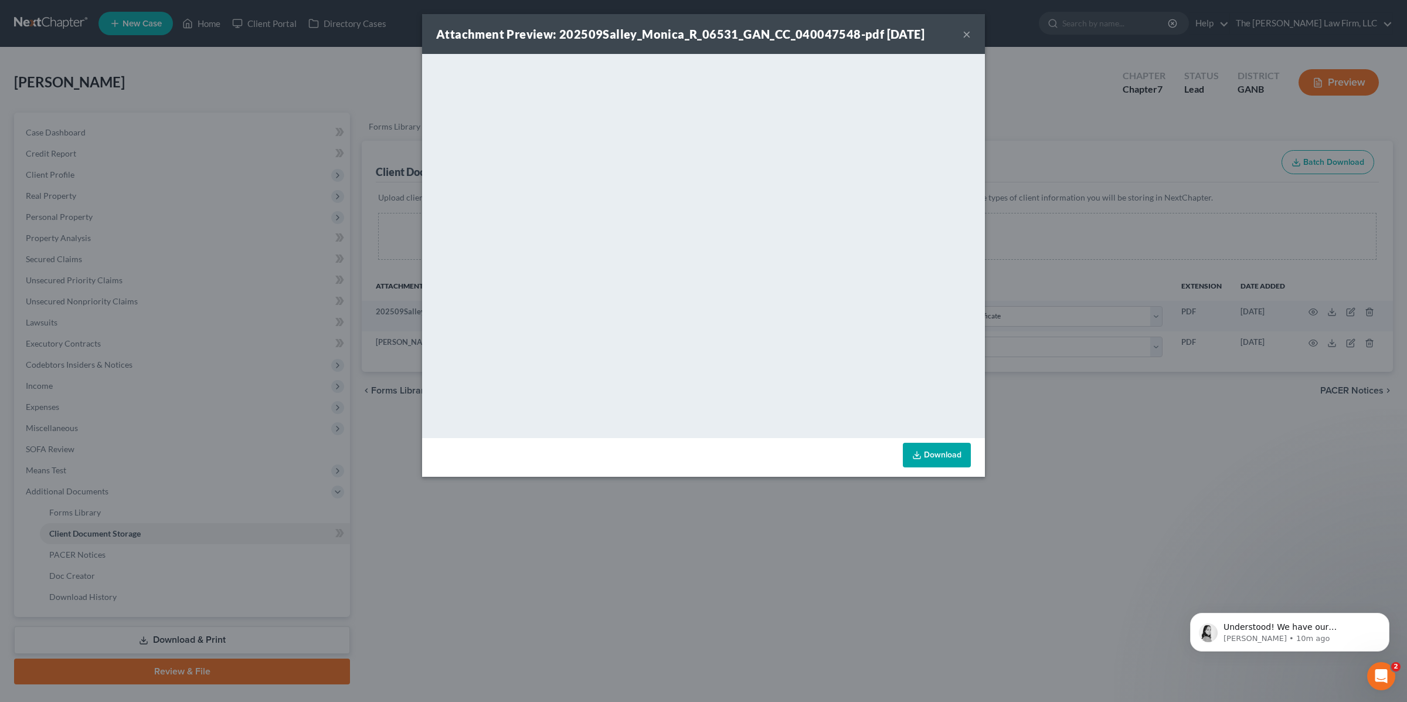
click at [967, 35] on button "×" at bounding box center [967, 34] width 8 height 14
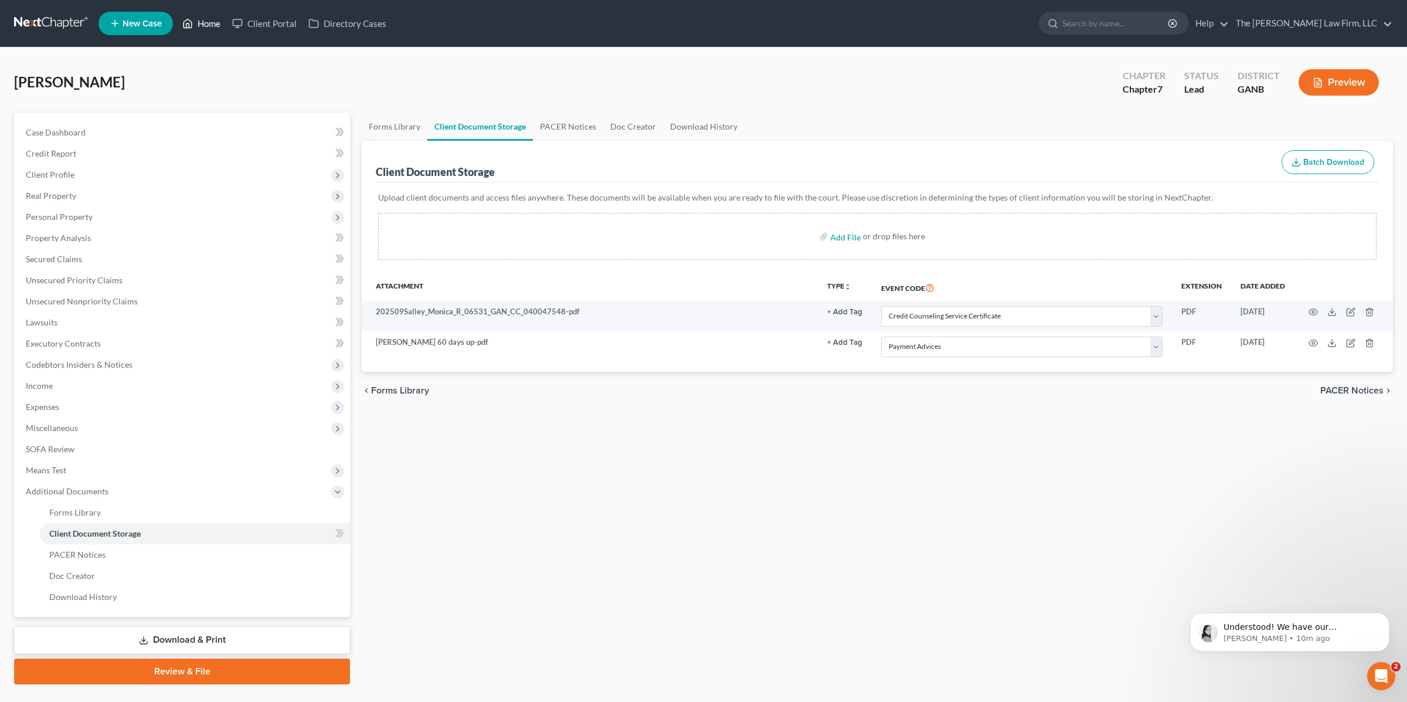
click at [208, 26] on link "Home" at bounding box center [201, 23] width 50 height 21
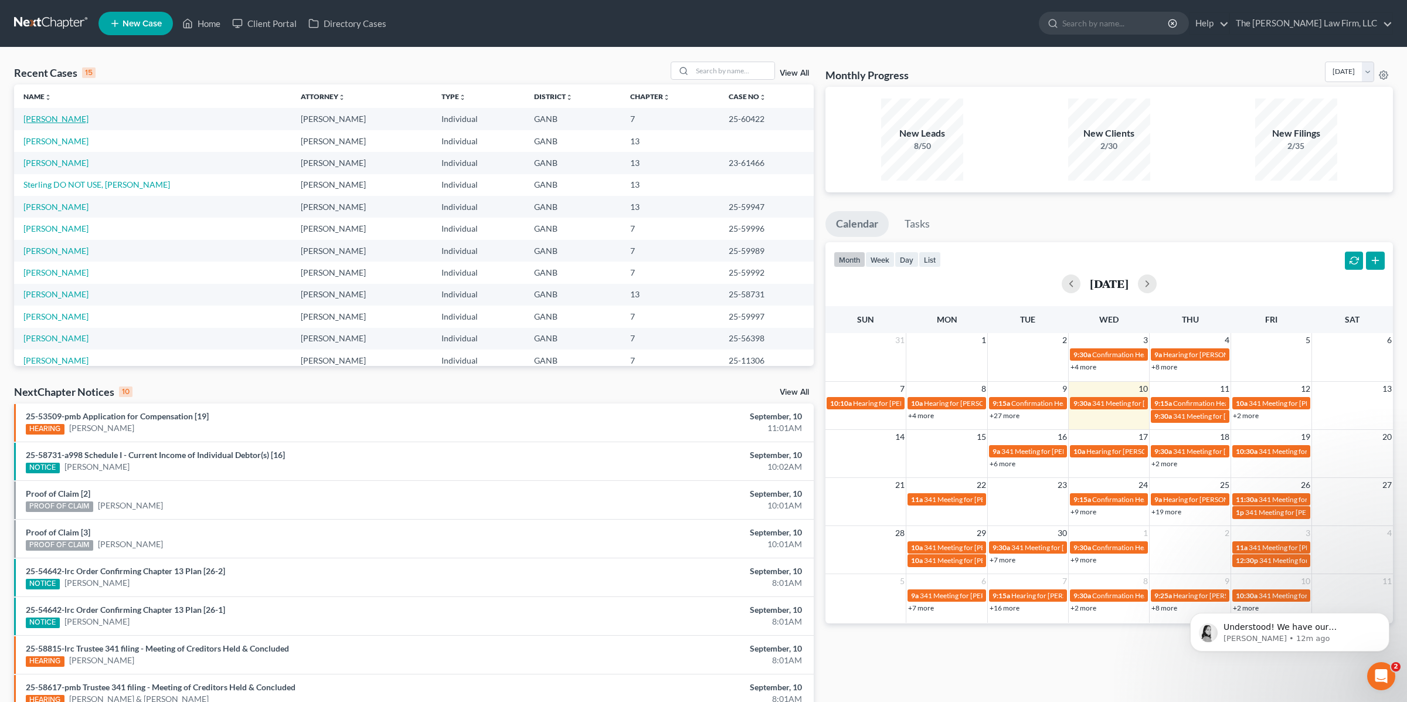
click at [54, 119] on link "[PERSON_NAME]" at bounding box center [55, 119] width 65 height 10
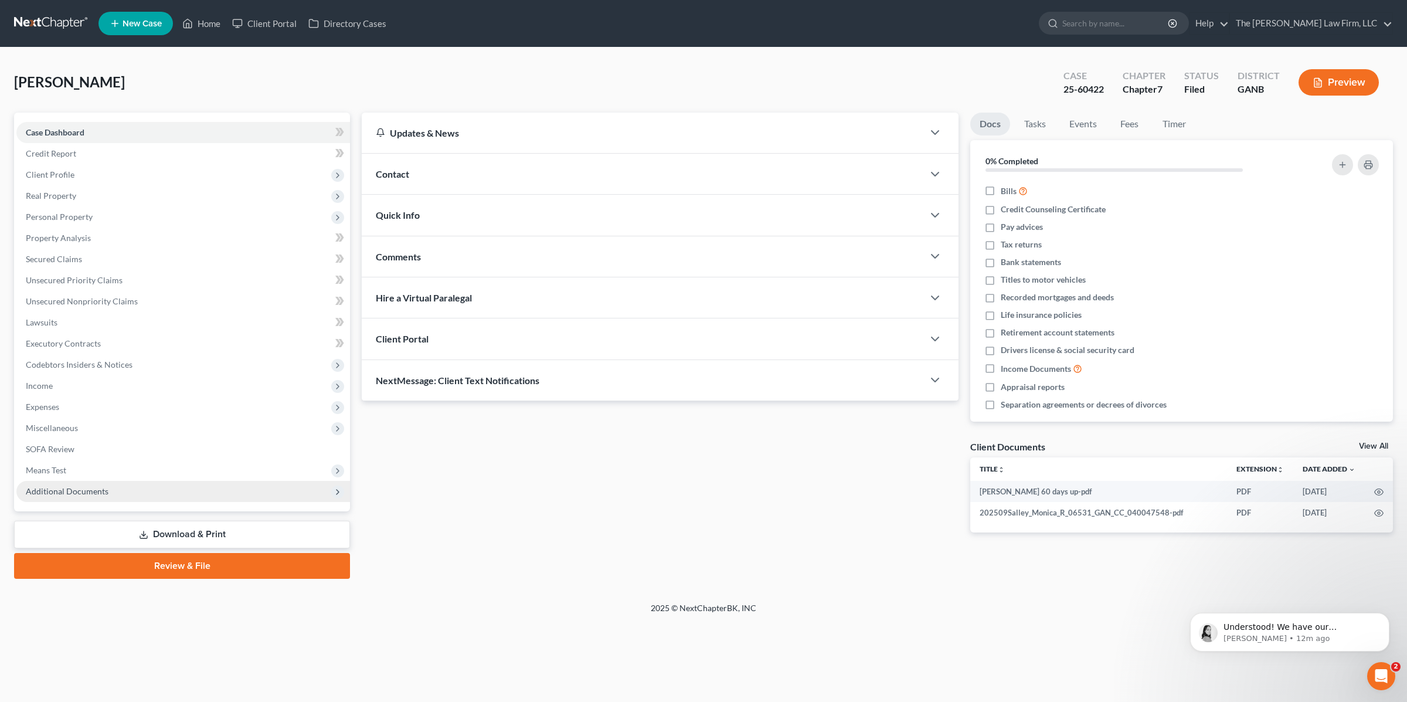
click at [60, 483] on span "Additional Documents" at bounding box center [183, 491] width 334 height 21
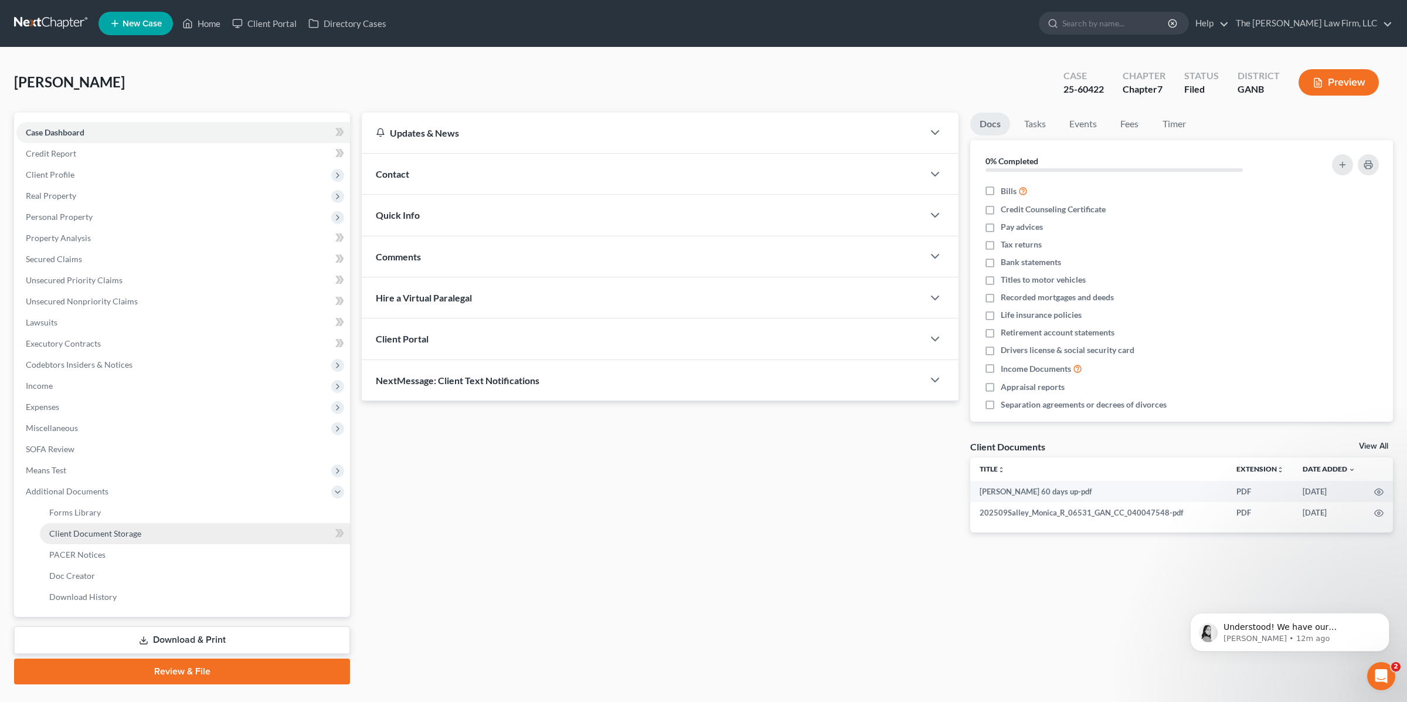
click at [119, 529] on span "Client Document Storage" at bounding box center [95, 533] width 92 height 10
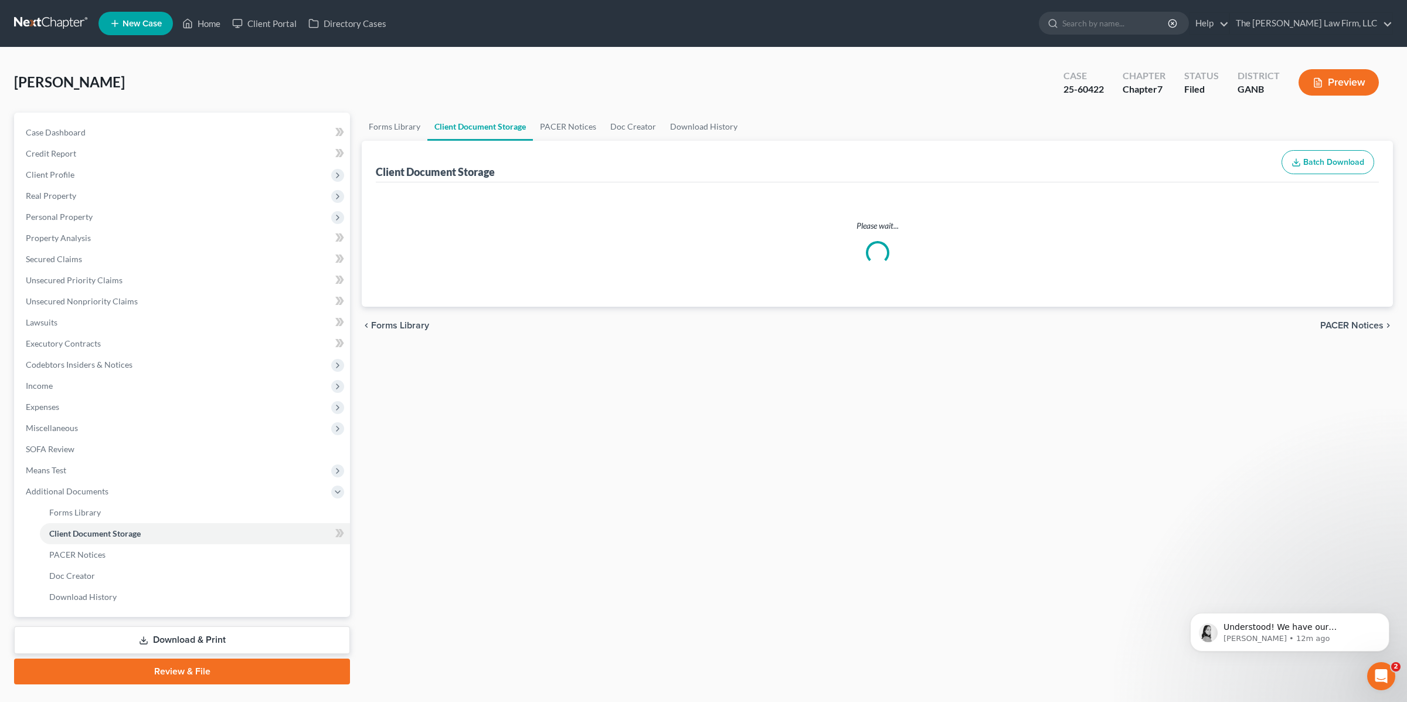
select select "5"
select select "35"
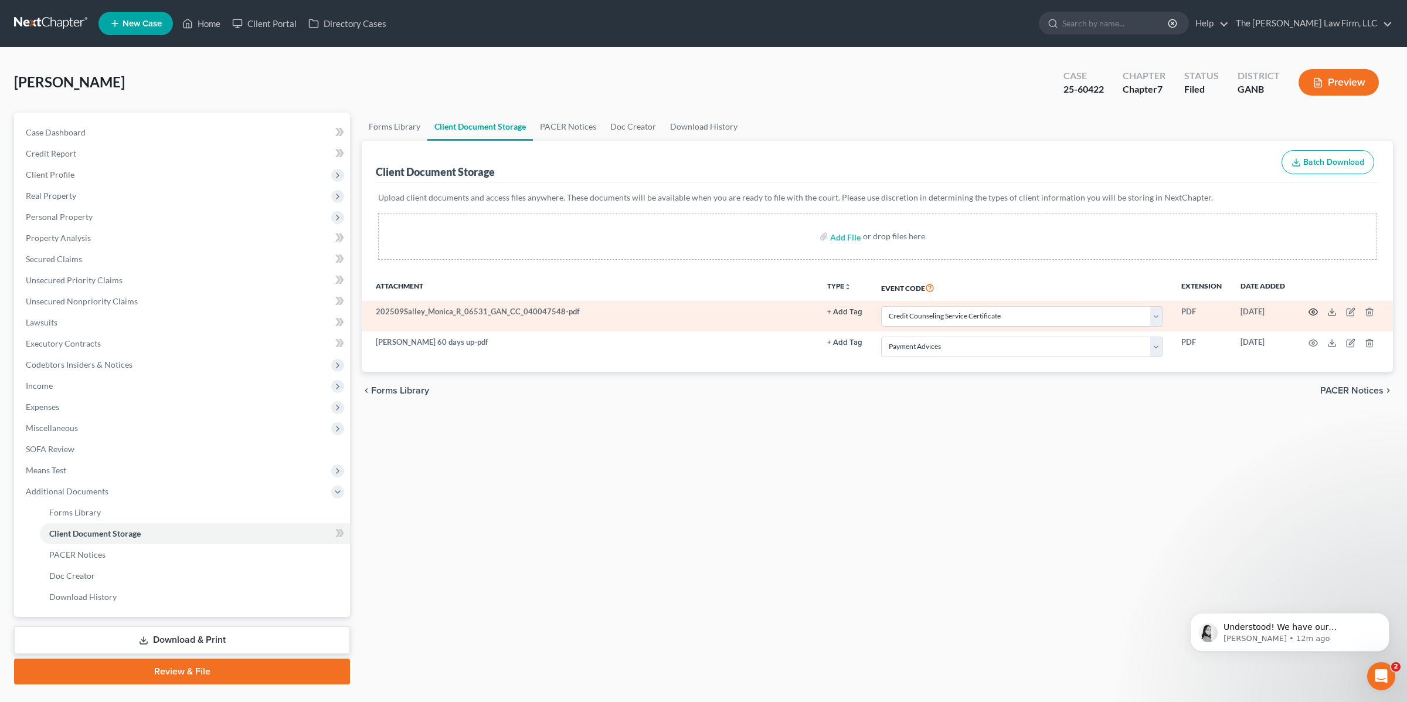
click at [1313, 311] on icon "button" at bounding box center [1313, 311] width 9 height 9
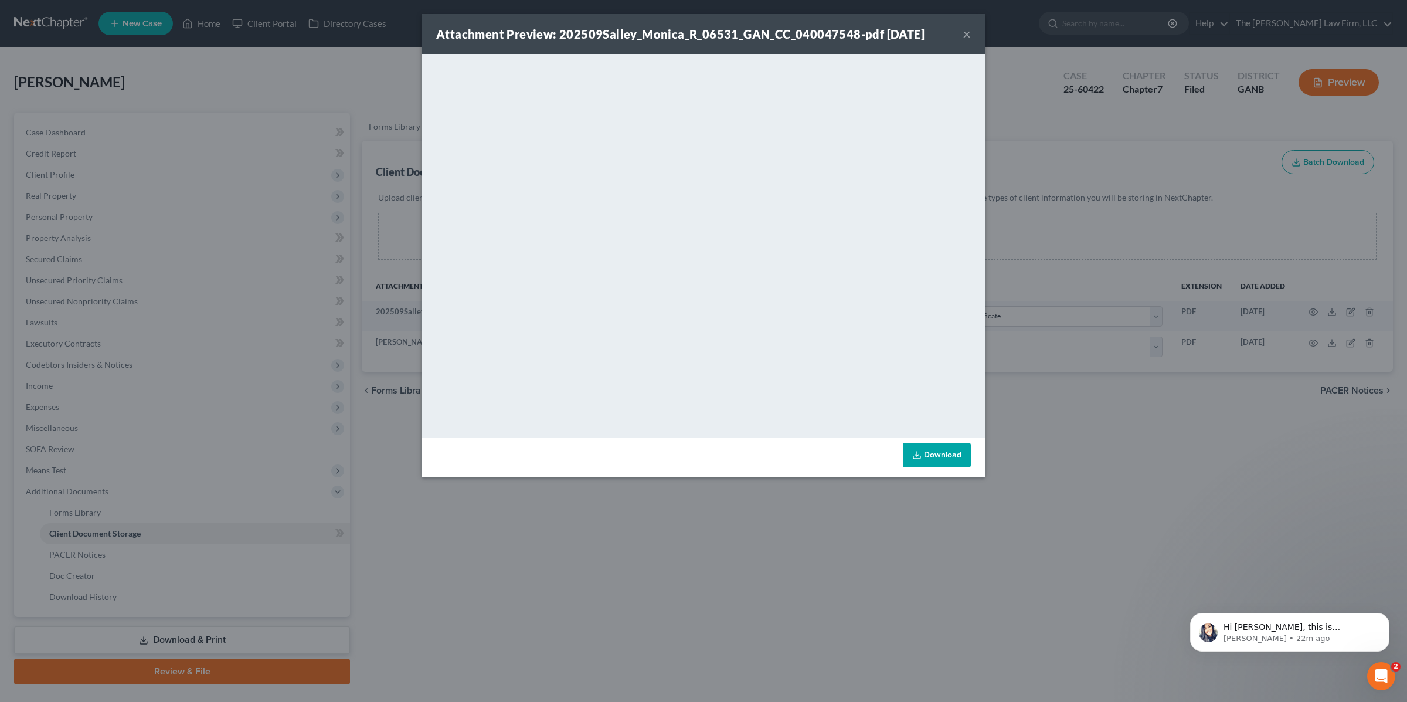
click at [967, 35] on button "×" at bounding box center [967, 34] width 8 height 14
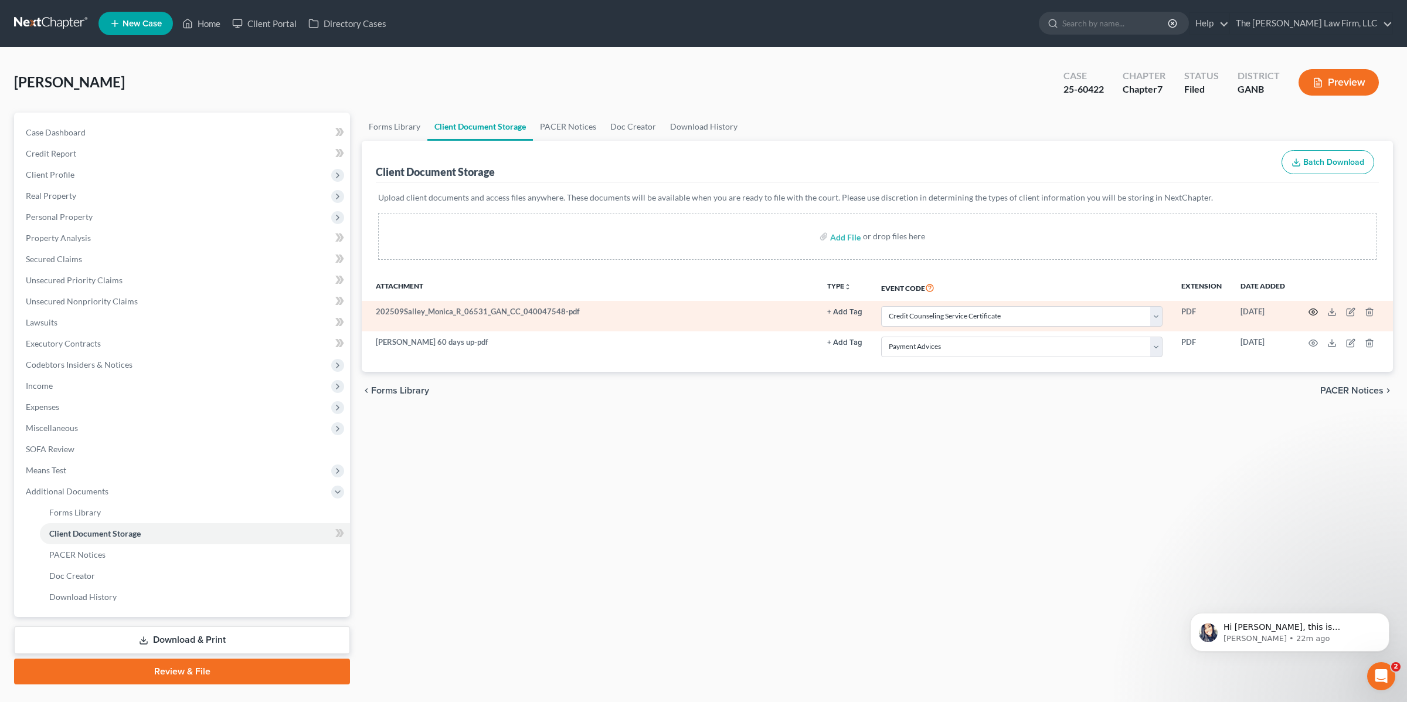
click at [1316, 311] on icon "button" at bounding box center [1313, 311] width 9 height 9
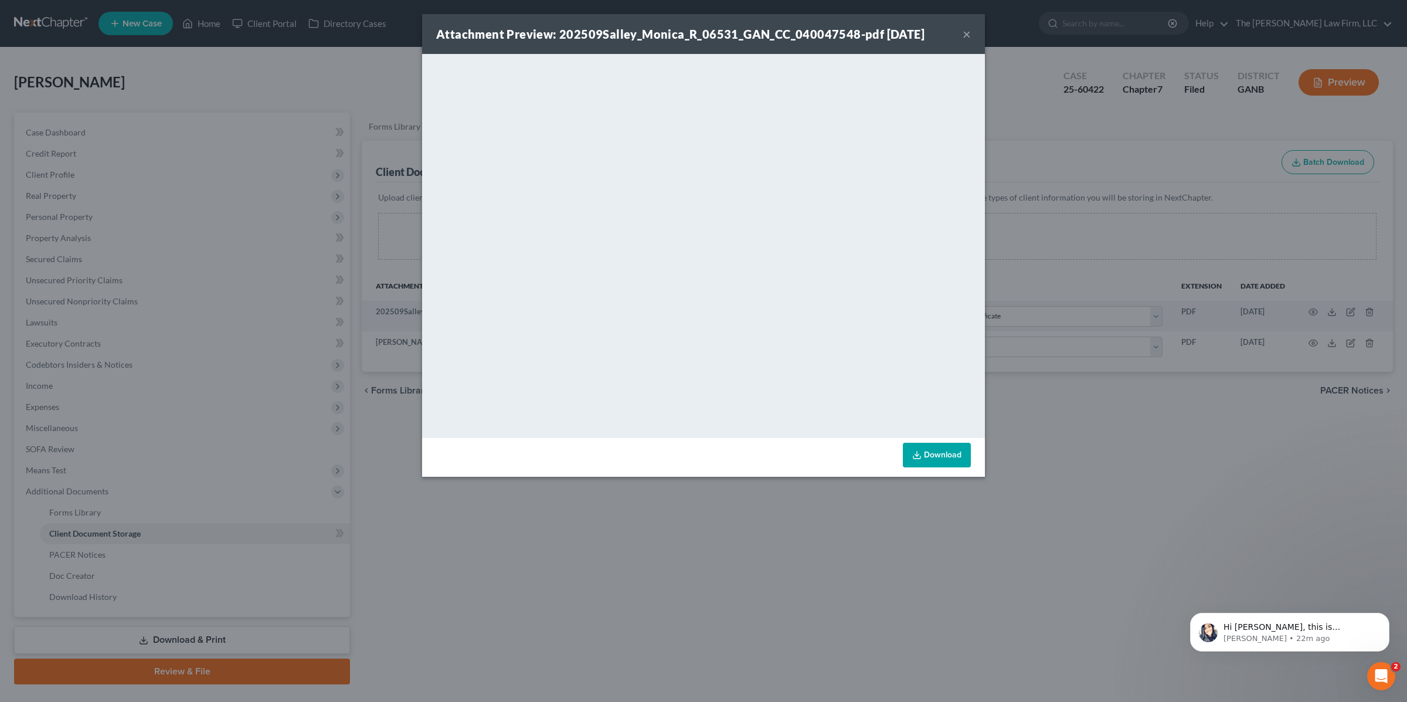
click at [967, 35] on button "×" at bounding box center [967, 34] width 8 height 14
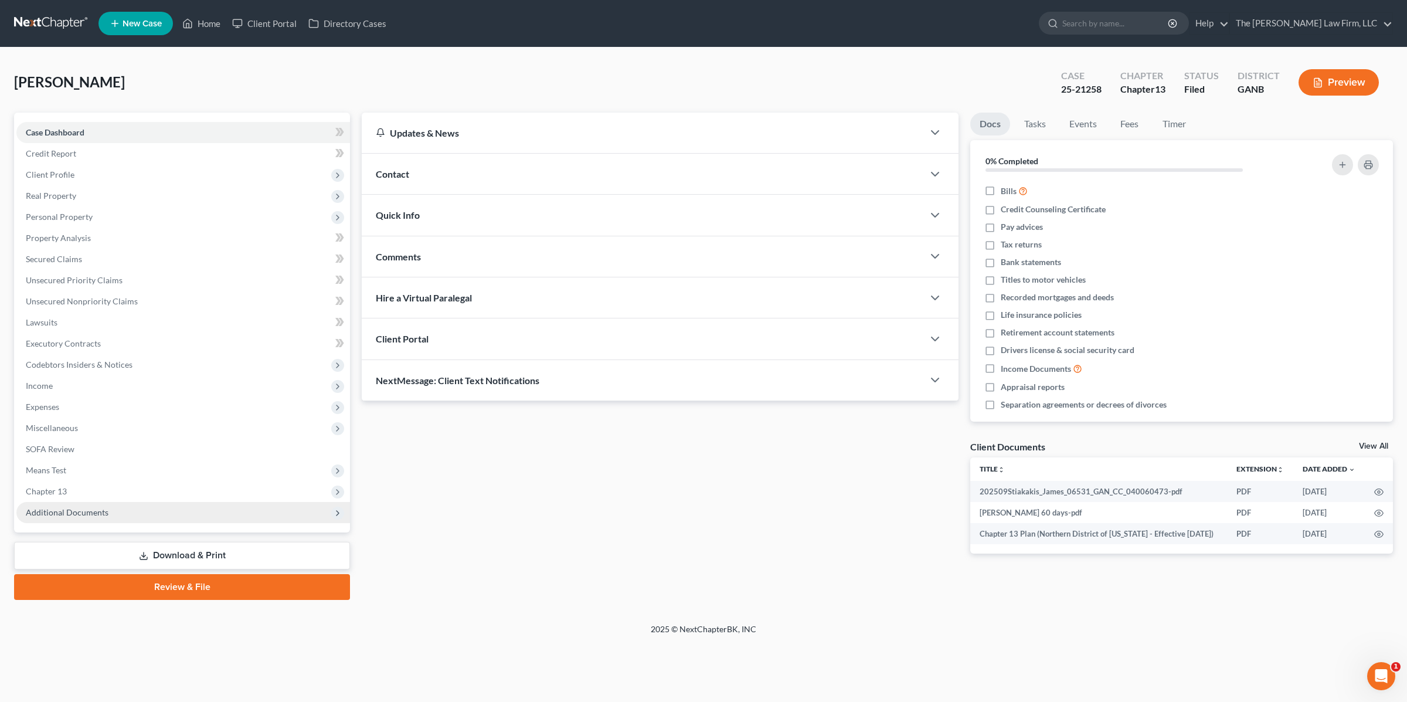
click at [69, 509] on span "Additional Documents" at bounding box center [67, 512] width 83 height 10
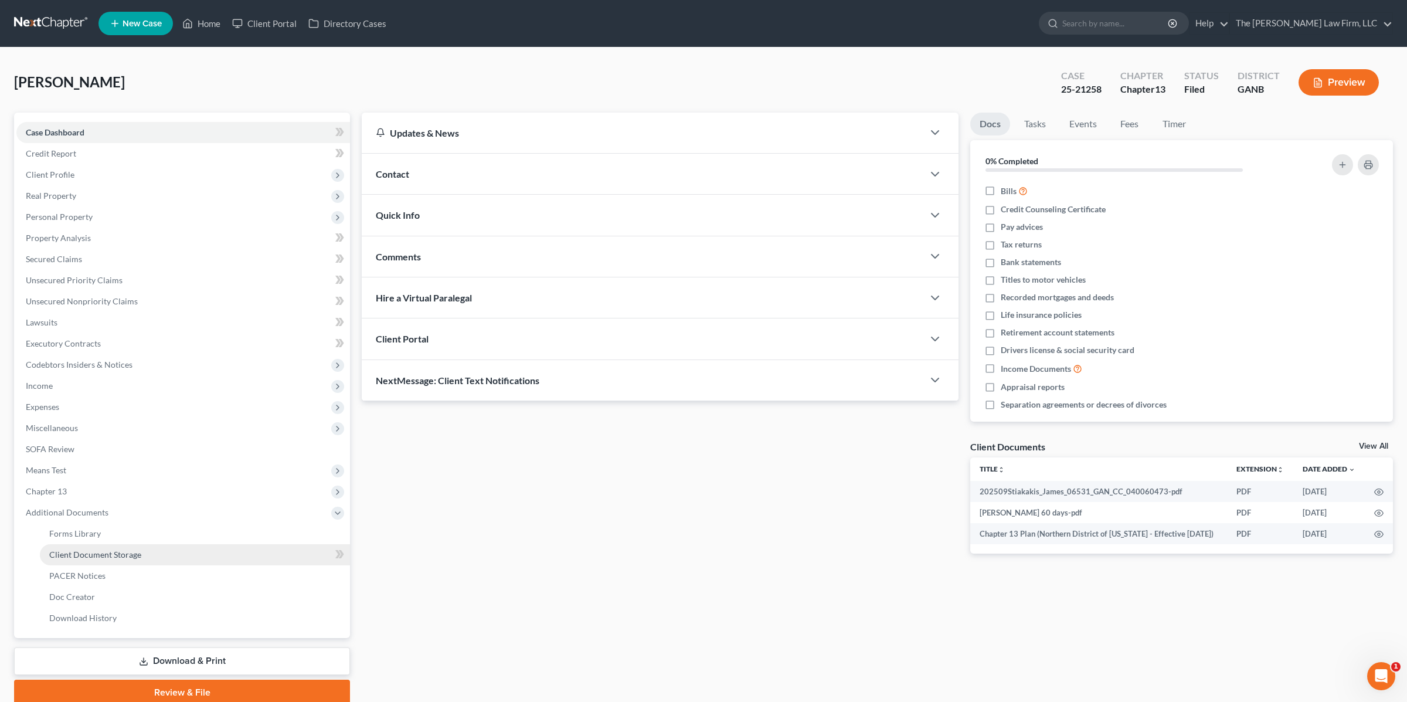
click at [117, 554] on span "Client Document Storage" at bounding box center [95, 554] width 92 height 10
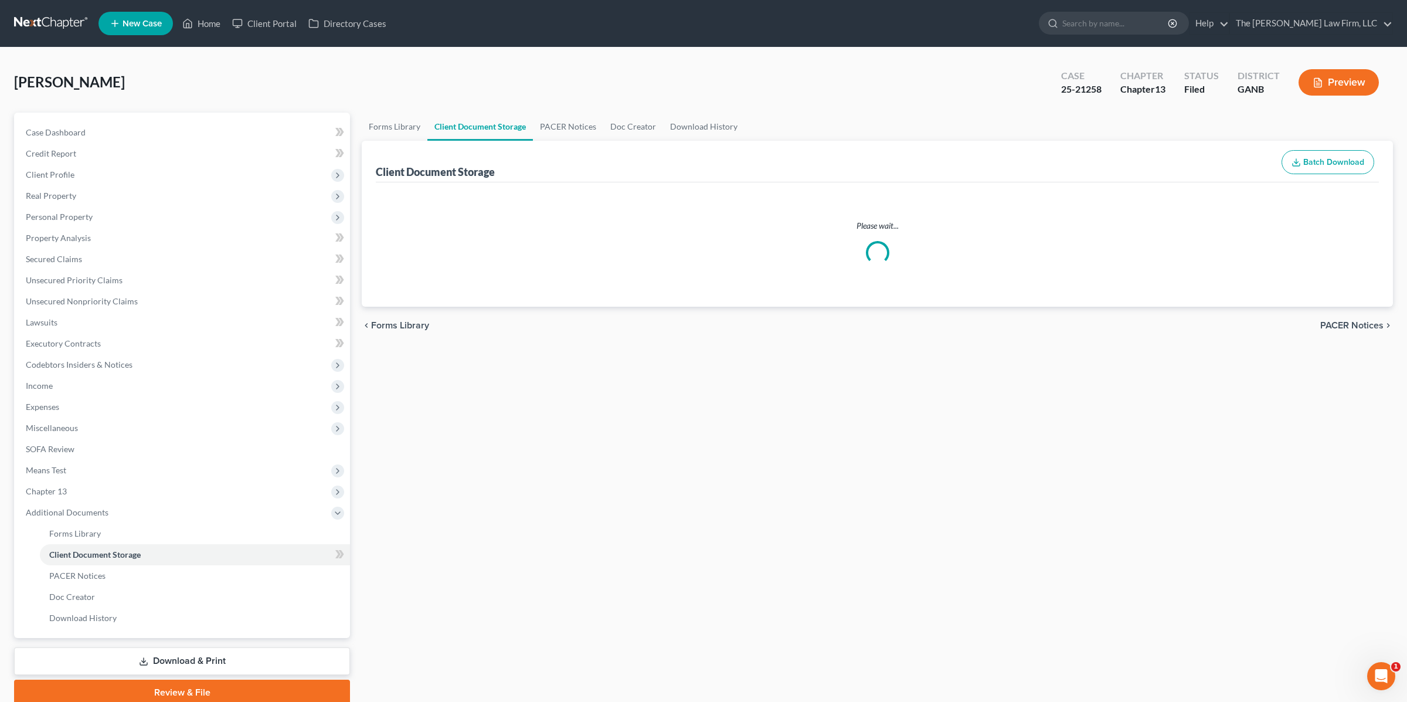
select select "0"
select select "35"
select select "5"
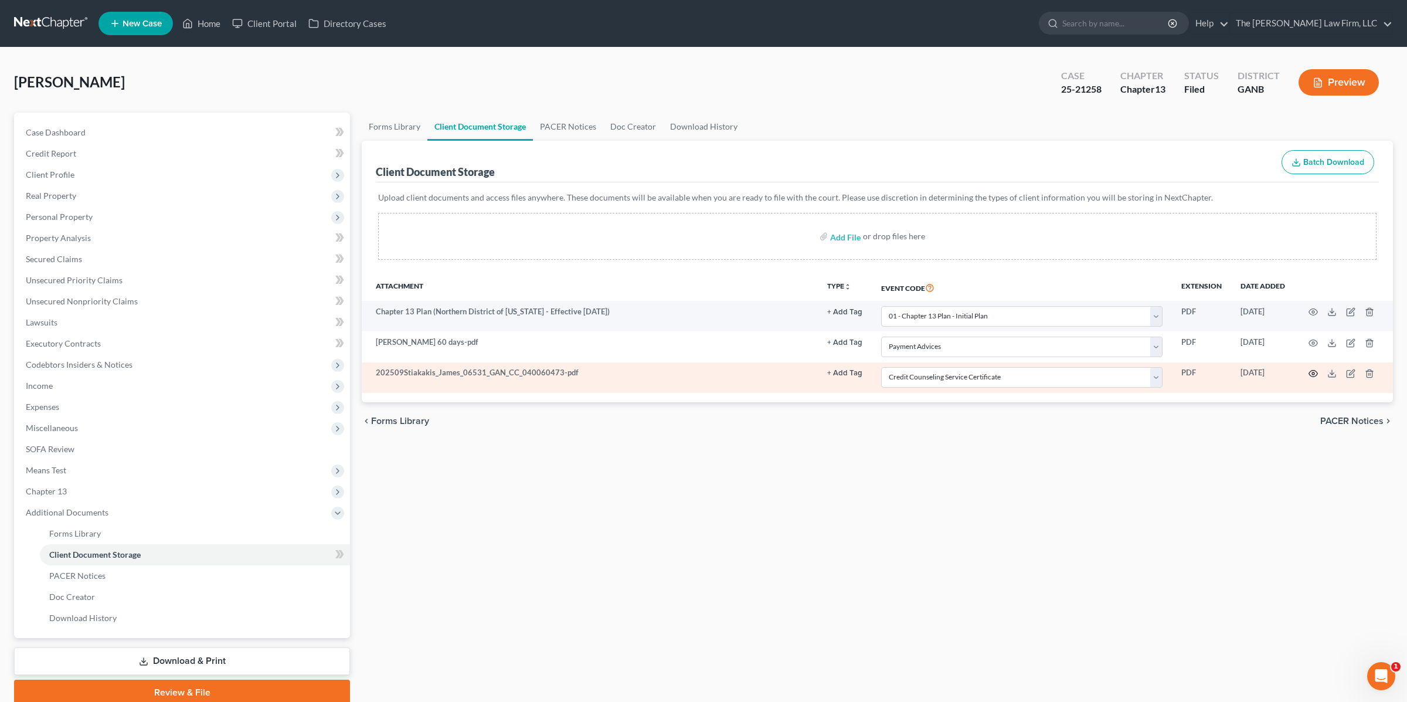
click at [1315, 374] on icon "button" at bounding box center [1313, 373] width 9 height 9
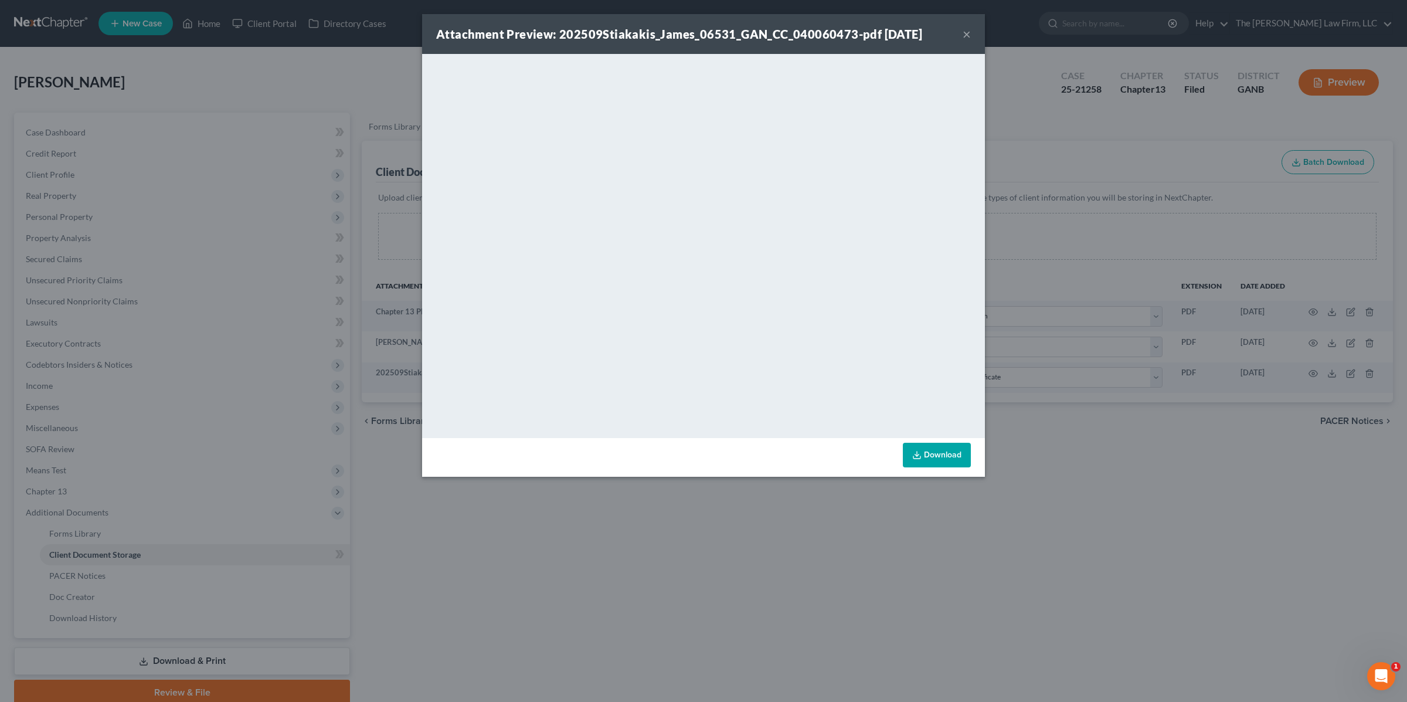
click at [968, 35] on button "×" at bounding box center [967, 34] width 8 height 14
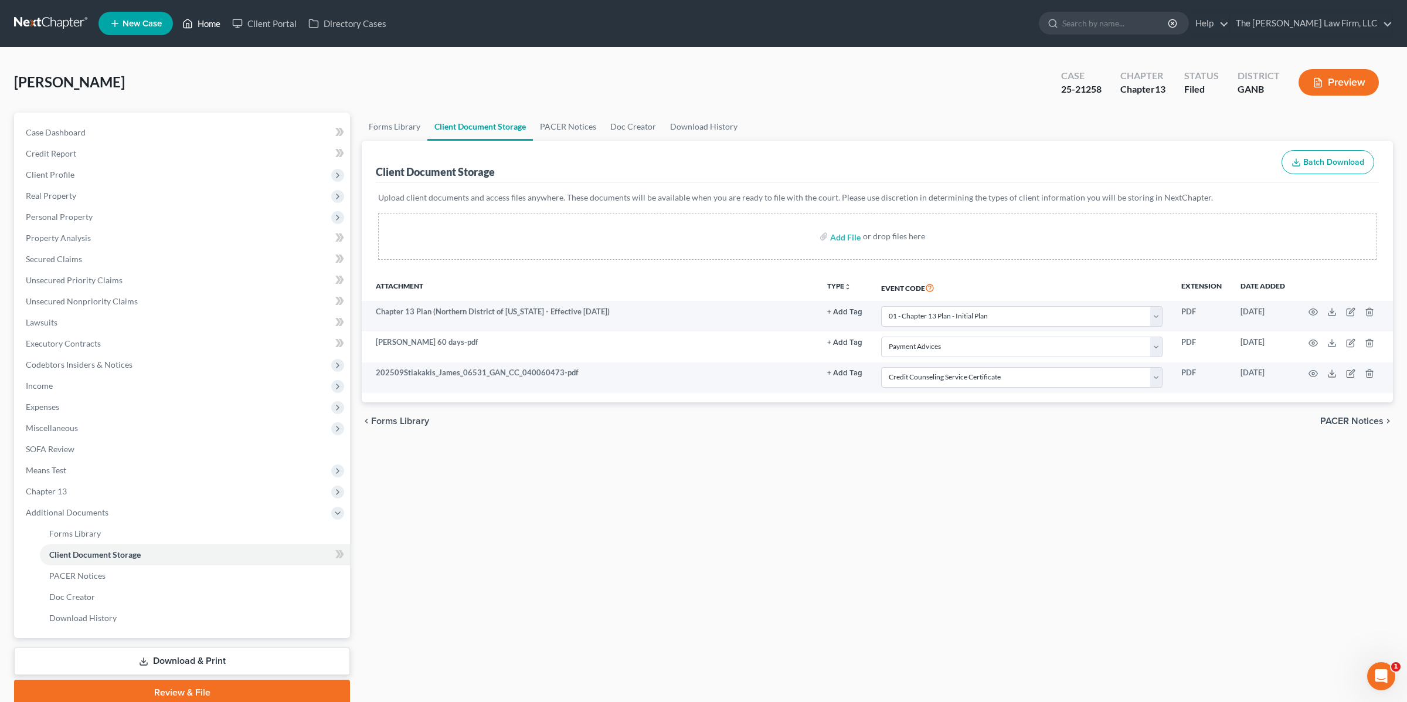
click at [194, 21] on link "Home" at bounding box center [201, 23] width 50 height 21
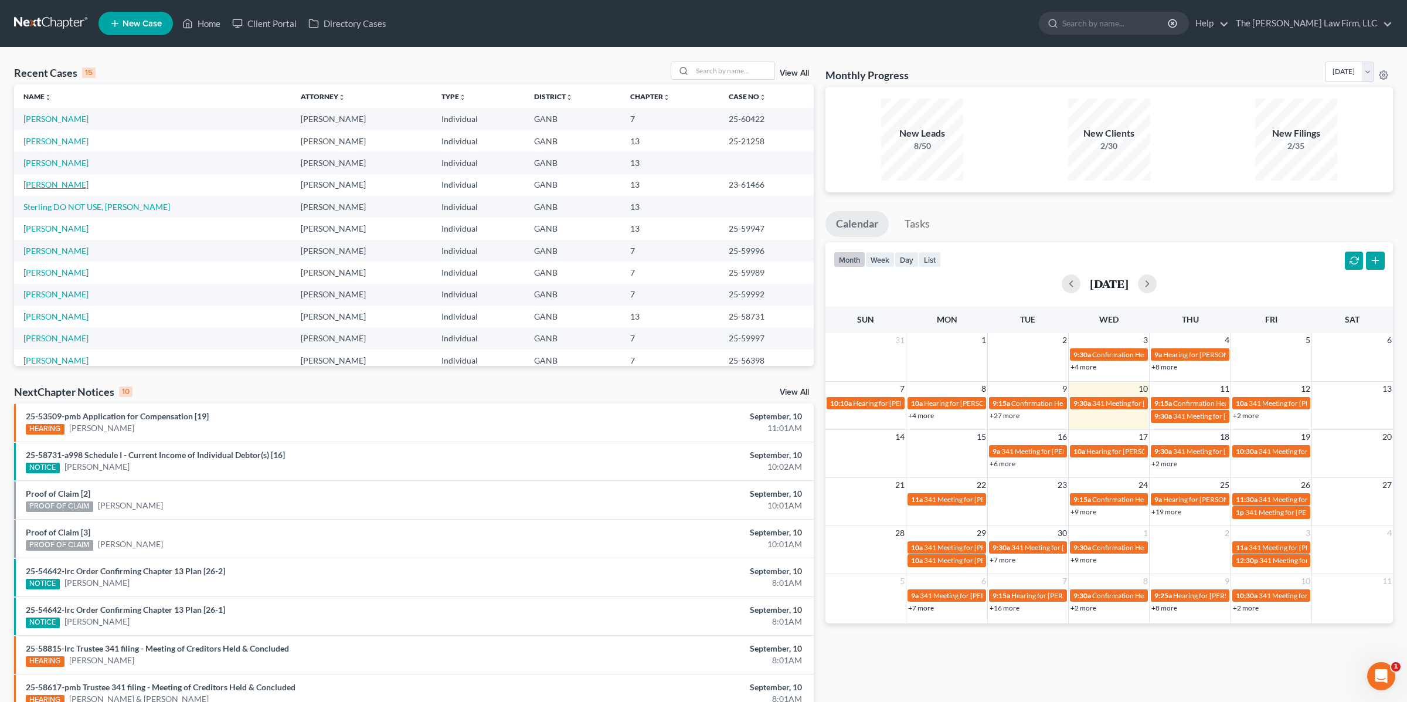
click at [50, 186] on link "[PERSON_NAME]" at bounding box center [55, 184] width 65 height 10
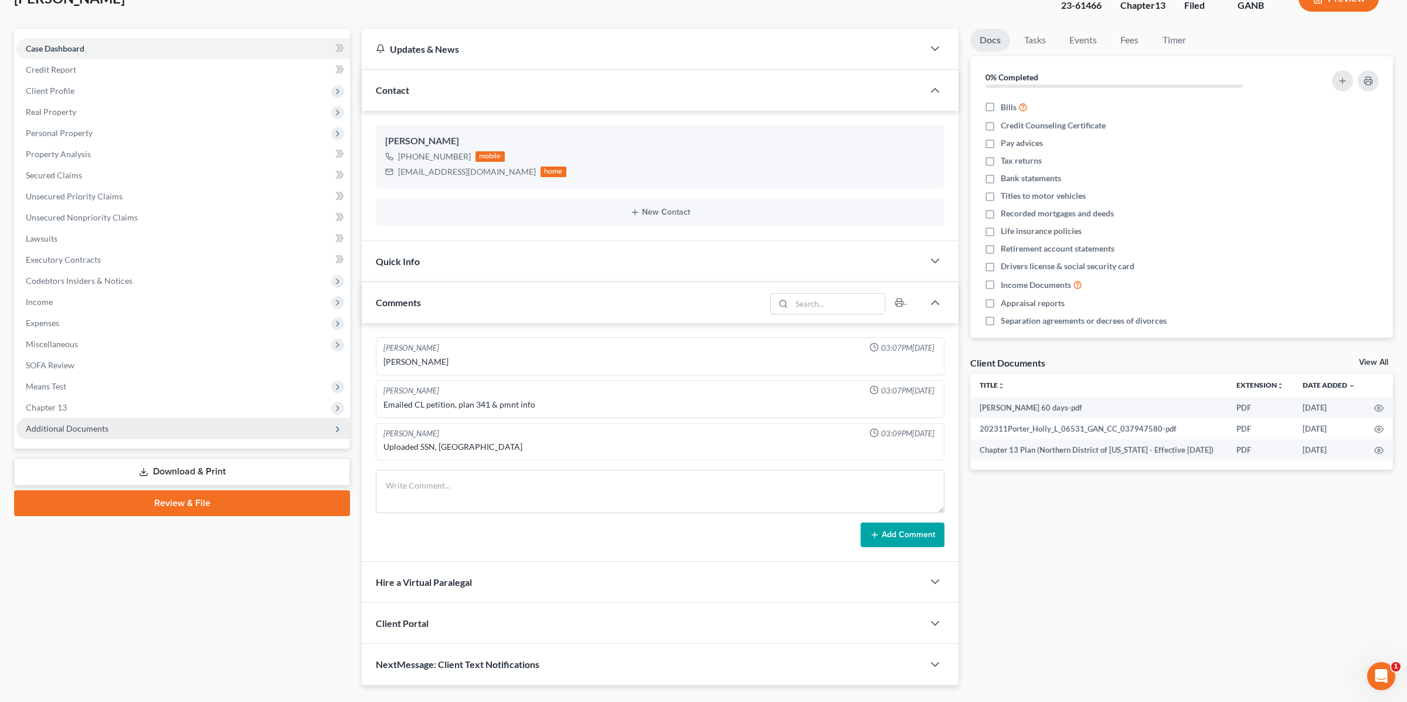
click at [81, 430] on span "Additional Documents" at bounding box center [67, 428] width 83 height 10
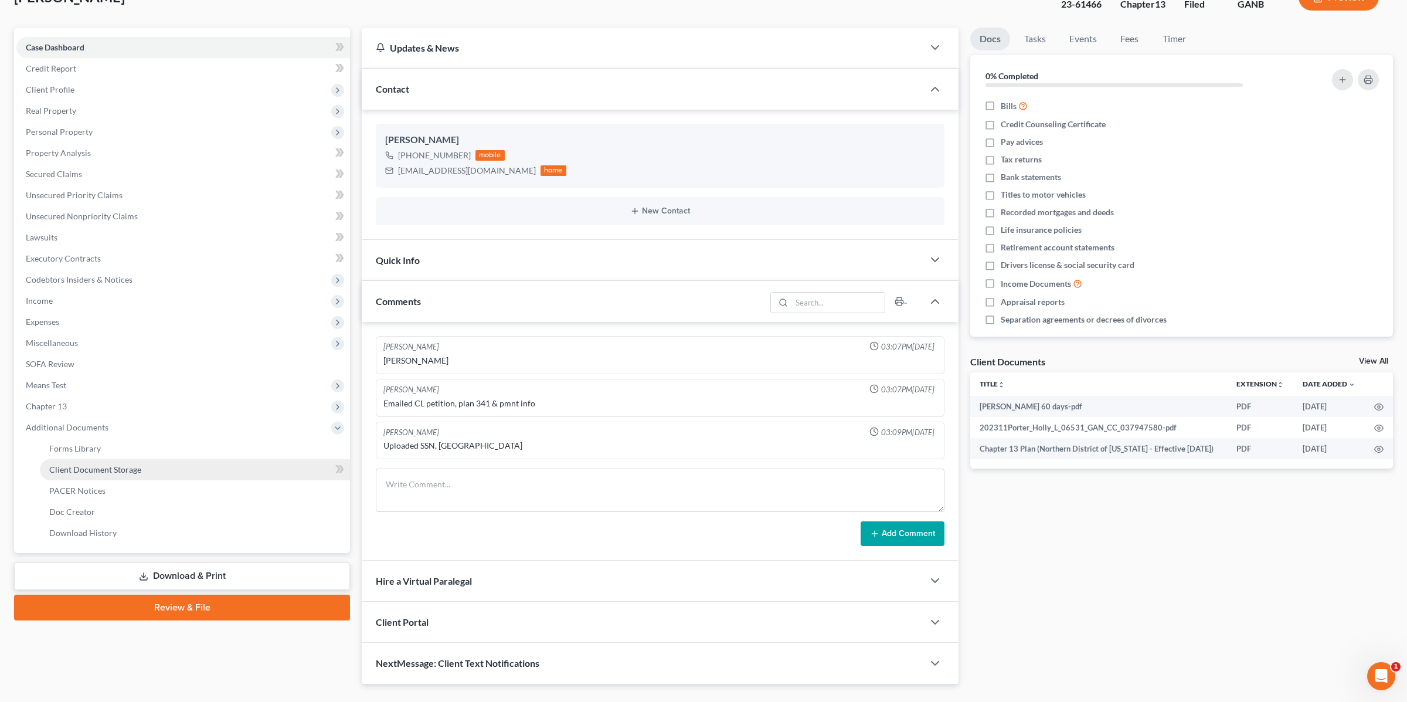
click at [106, 467] on span "Client Document Storage" at bounding box center [95, 469] width 92 height 10
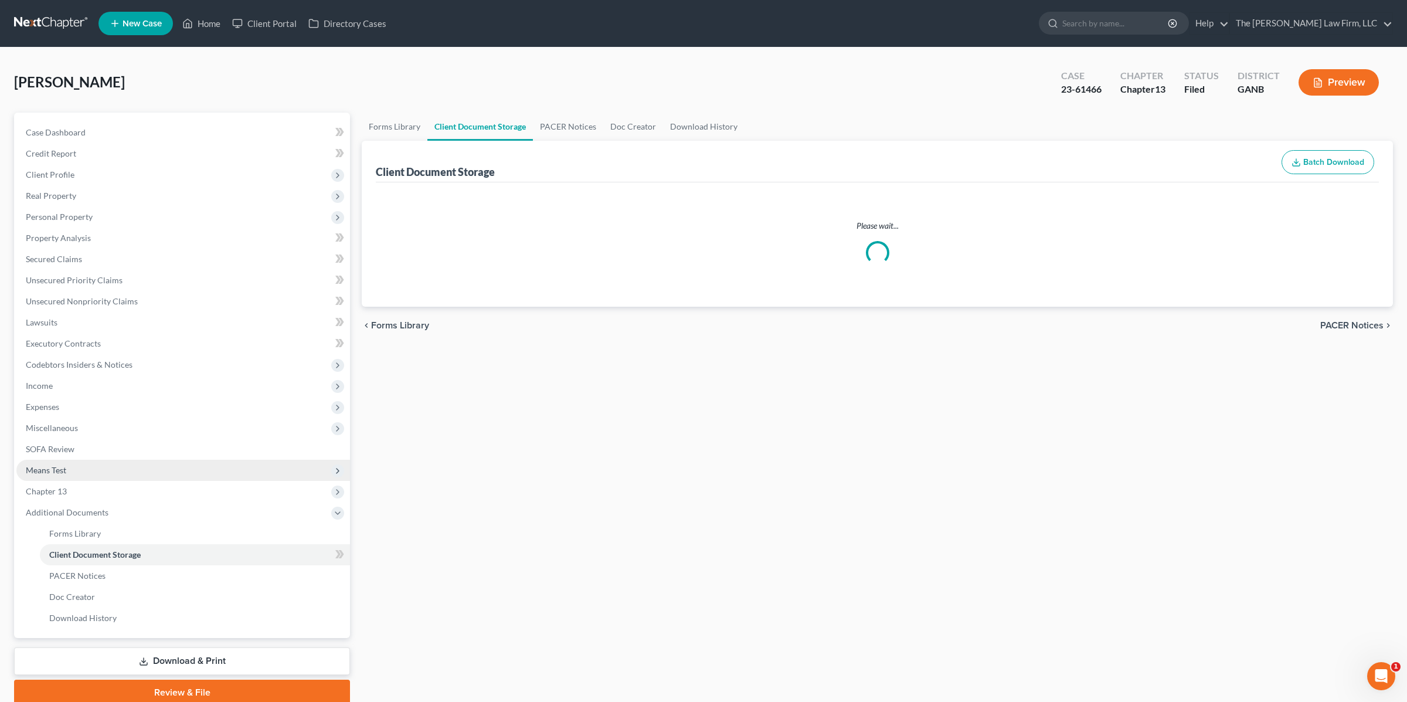
select select "0"
select select "5"
select select "35"
